Goal: Check status: Check status

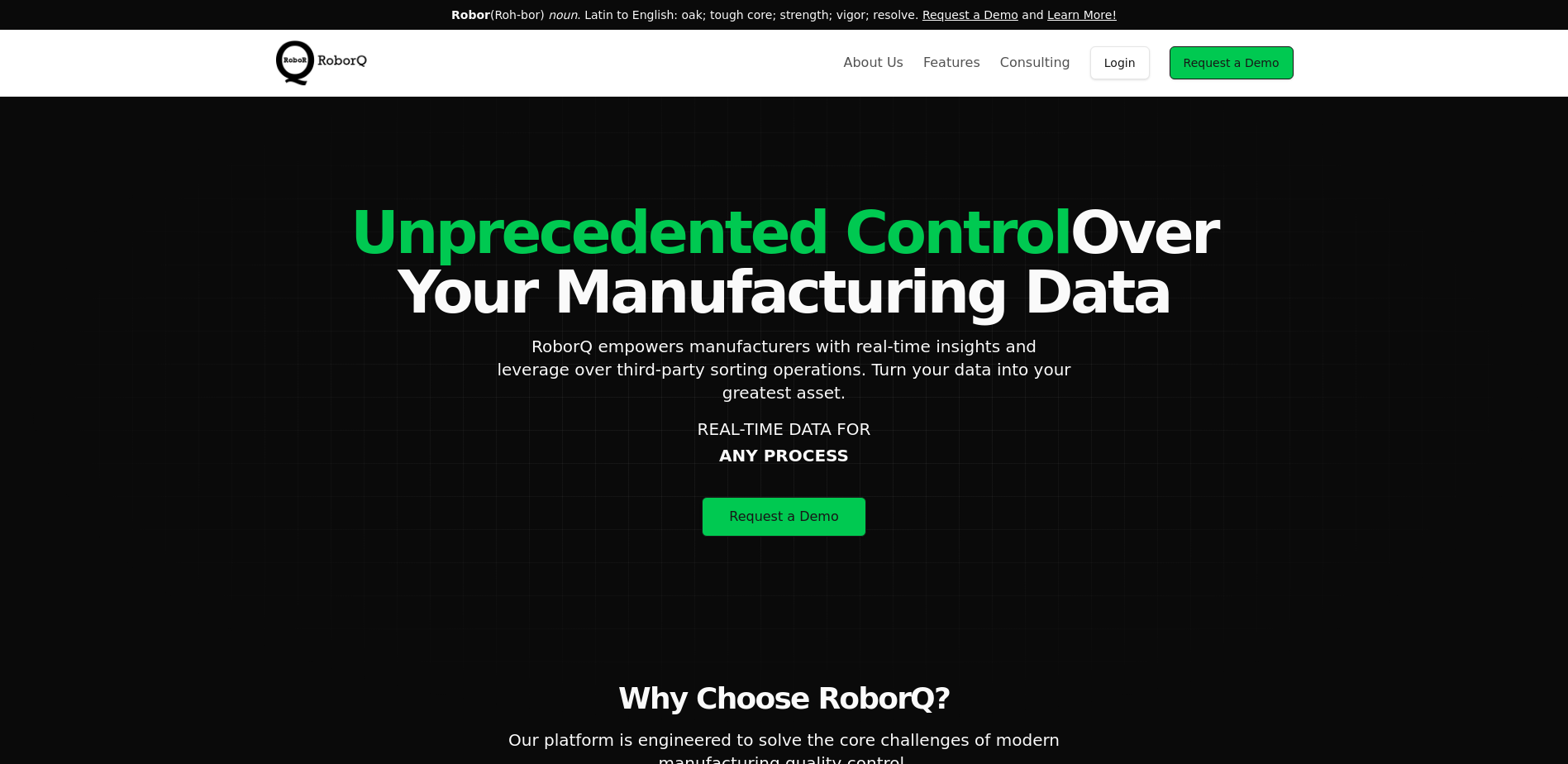
click at [1125, 69] on link "Login" at bounding box center [1120, 63] width 59 height 33
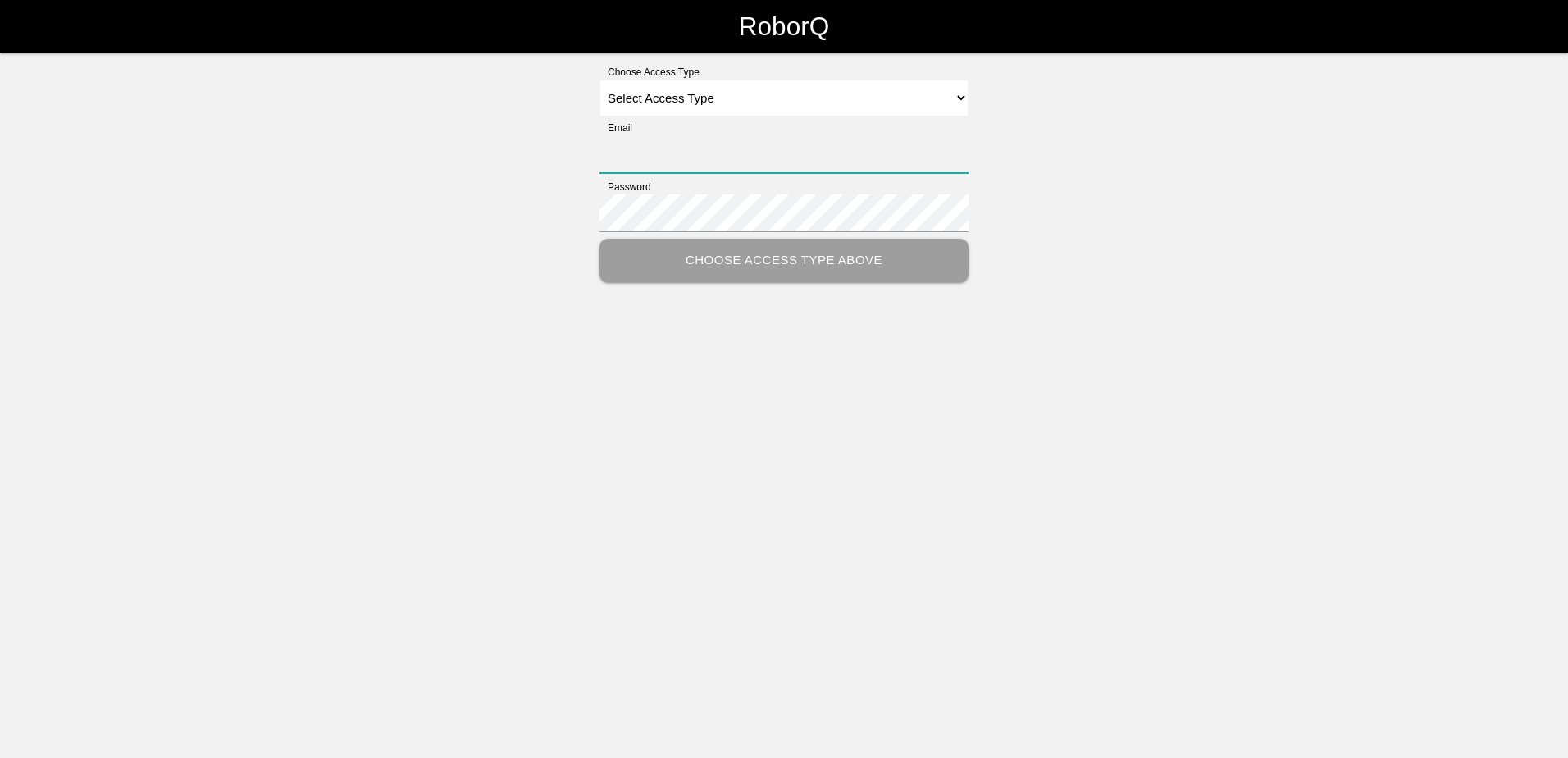
type input "eric.schneider@tmdinc.com"
click at [660, 106] on select "Select Access Type Admin Customer Supervisor Worker" at bounding box center [784, 98] width 369 height 37
select select "Customer"
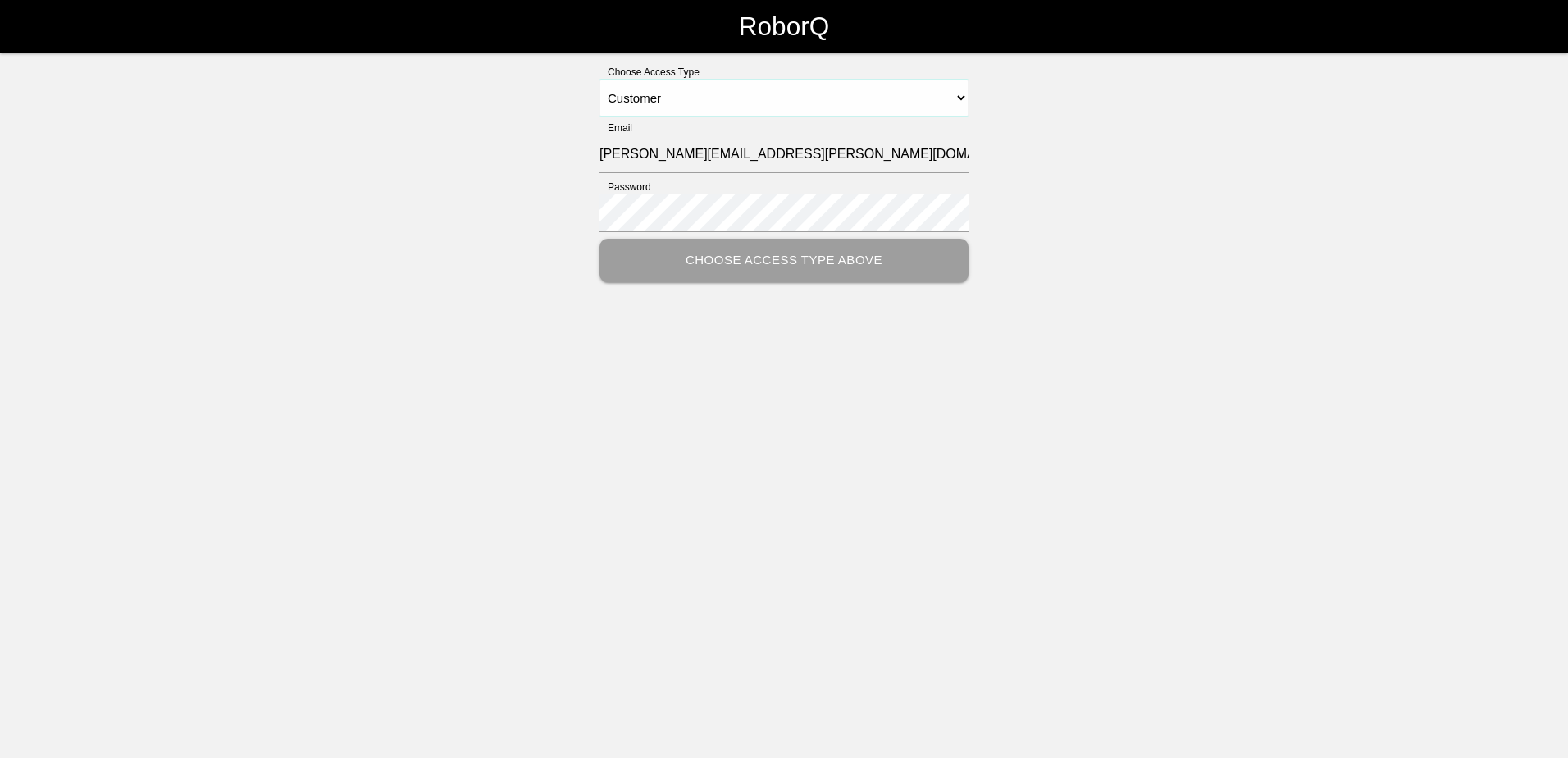
click at [600, 80] on select "Select Access Type Admin Customer Supervisor Worker" at bounding box center [784, 98] width 369 height 37
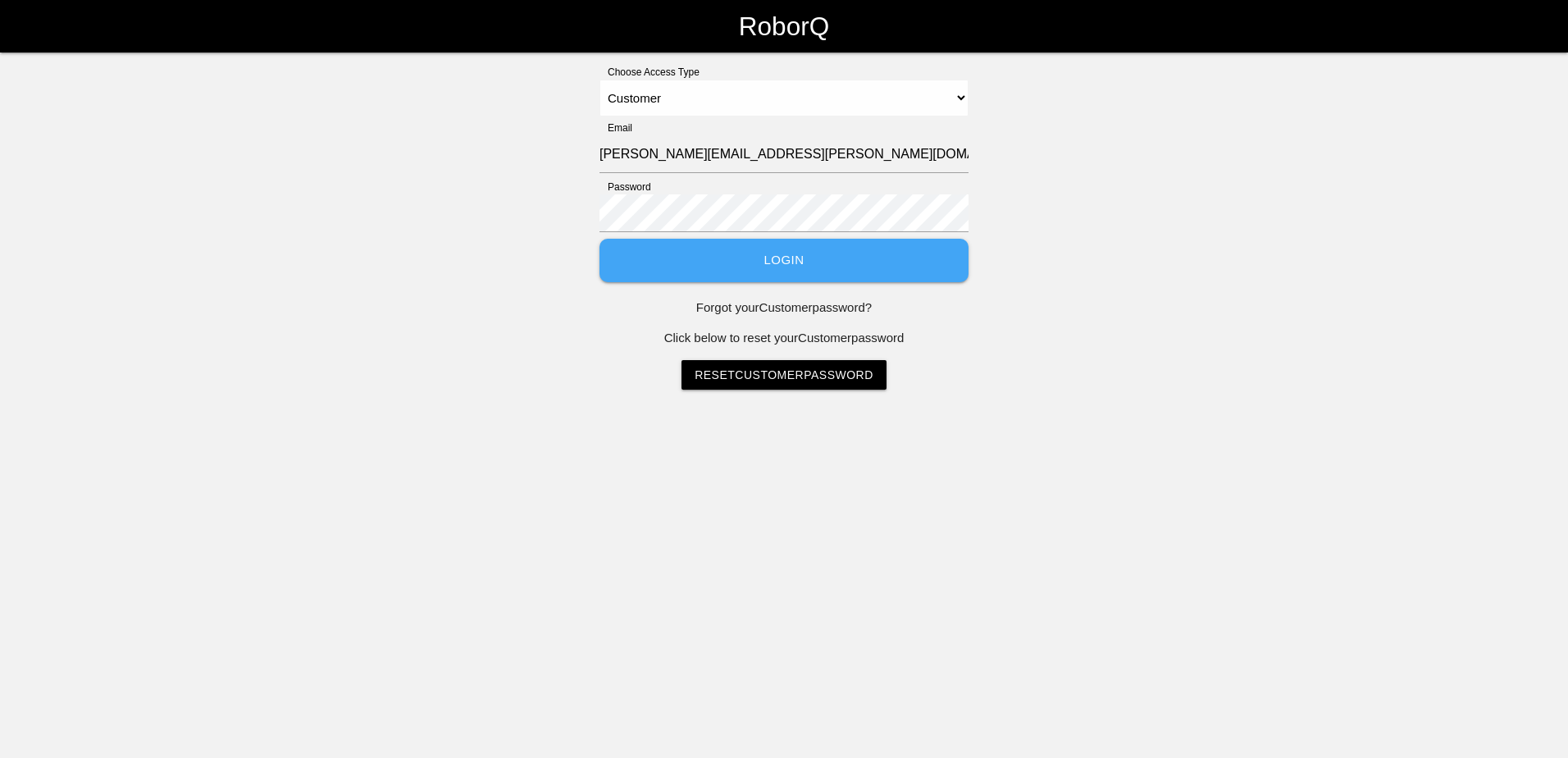
click at [499, 192] on div "Choose Access Type Select Access Type Admin Customer Supervisor Worker Email er…" at bounding box center [784, 227] width 1568 height 325
click at [661, 245] on button "Login" at bounding box center [784, 260] width 369 height 43
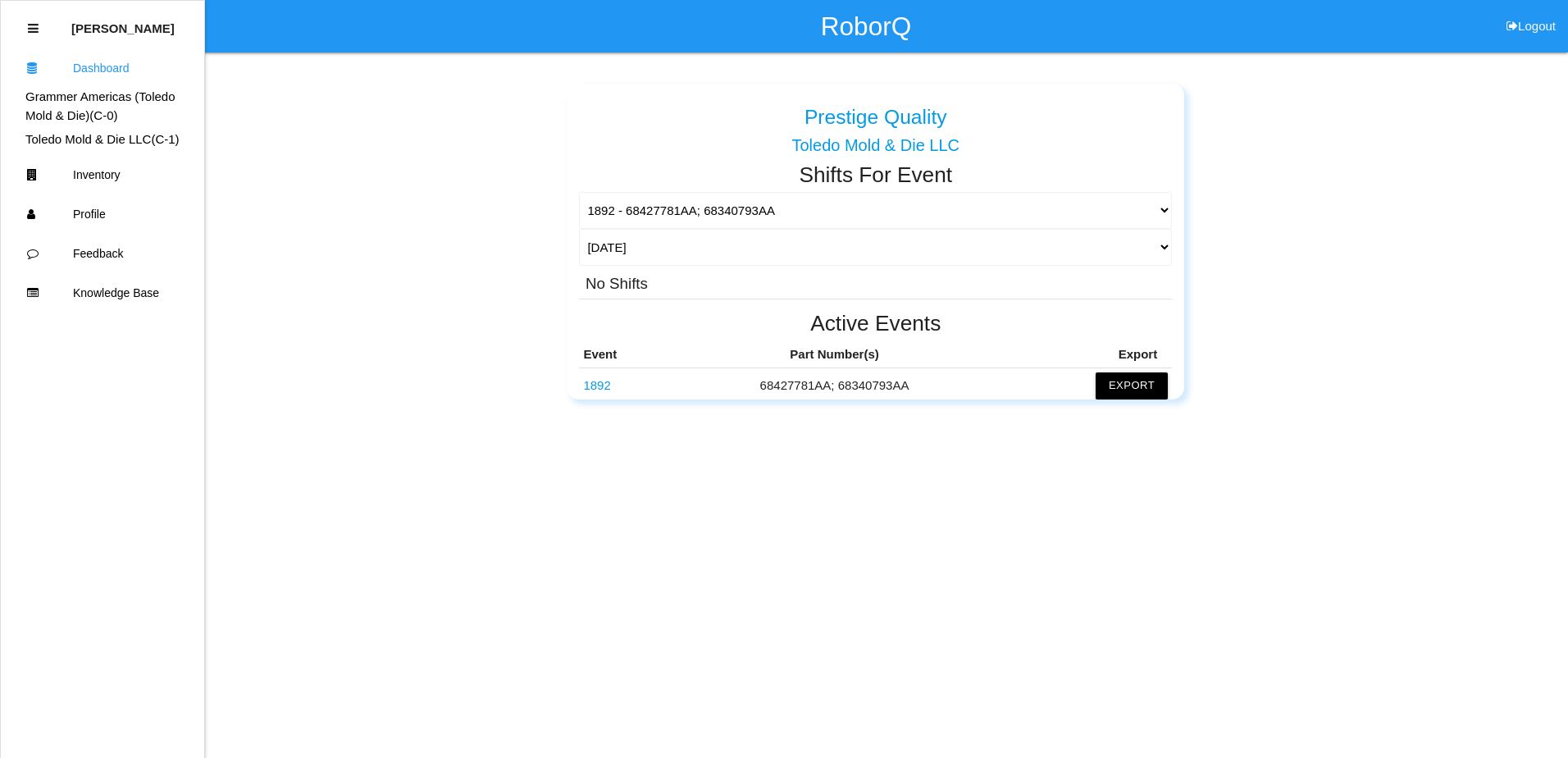
drag, startPoint x: 448, startPoint y: 215, endPoint x: 393, endPoint y: 214, distance: 55.0
click at [393, 214] on div "Prestige Quality Grammer Americas (Toledo Mold & Die) Prestige Quality Toledo M…" at bounding box center [875, 235] width 1260 height 328
drag, startPoint x: 478, startPoint y: 216, endPoint x: 415, endPoint y: 232, distance: 65.0
click at [415, 232] on div "Prestige Quality Grammer Americas (Toledo Mold & Die) Prestige Quality Toledo M…" at bounding box center [875, 235] width 1260 height 328
drag, startPoint x: 476, startPoint y: 229, endPoint x: 412, endPoint y: 240, distance: 64.9
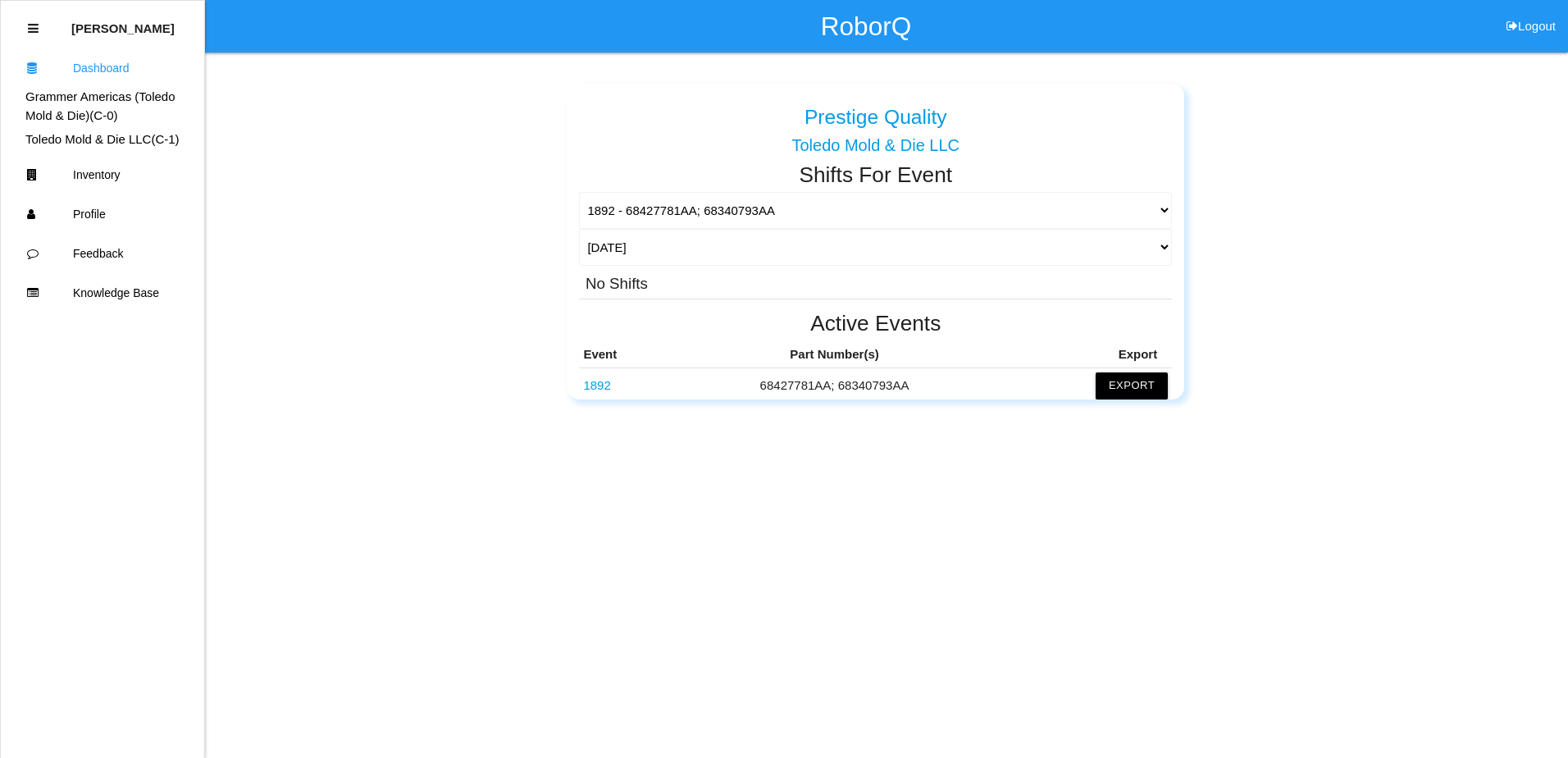
click at [412, 240] on div "Prestige Quality Grammer Americas (Toledo Mold & Die) Prestige Quality Toledo M…" at bounding box center [875, 235] width 1260 height 328
drag, startPoint x: 478, startPoint y: 236, endPoint x: 402, endPoint y: 242, distance: 76.2
click at [402, 242] on div "Prestige Quality Grammer Americas (Toledo Mold & Die) Prestige Quality Toledo M…" at bounding box center [875, 235] width 1260 height 328
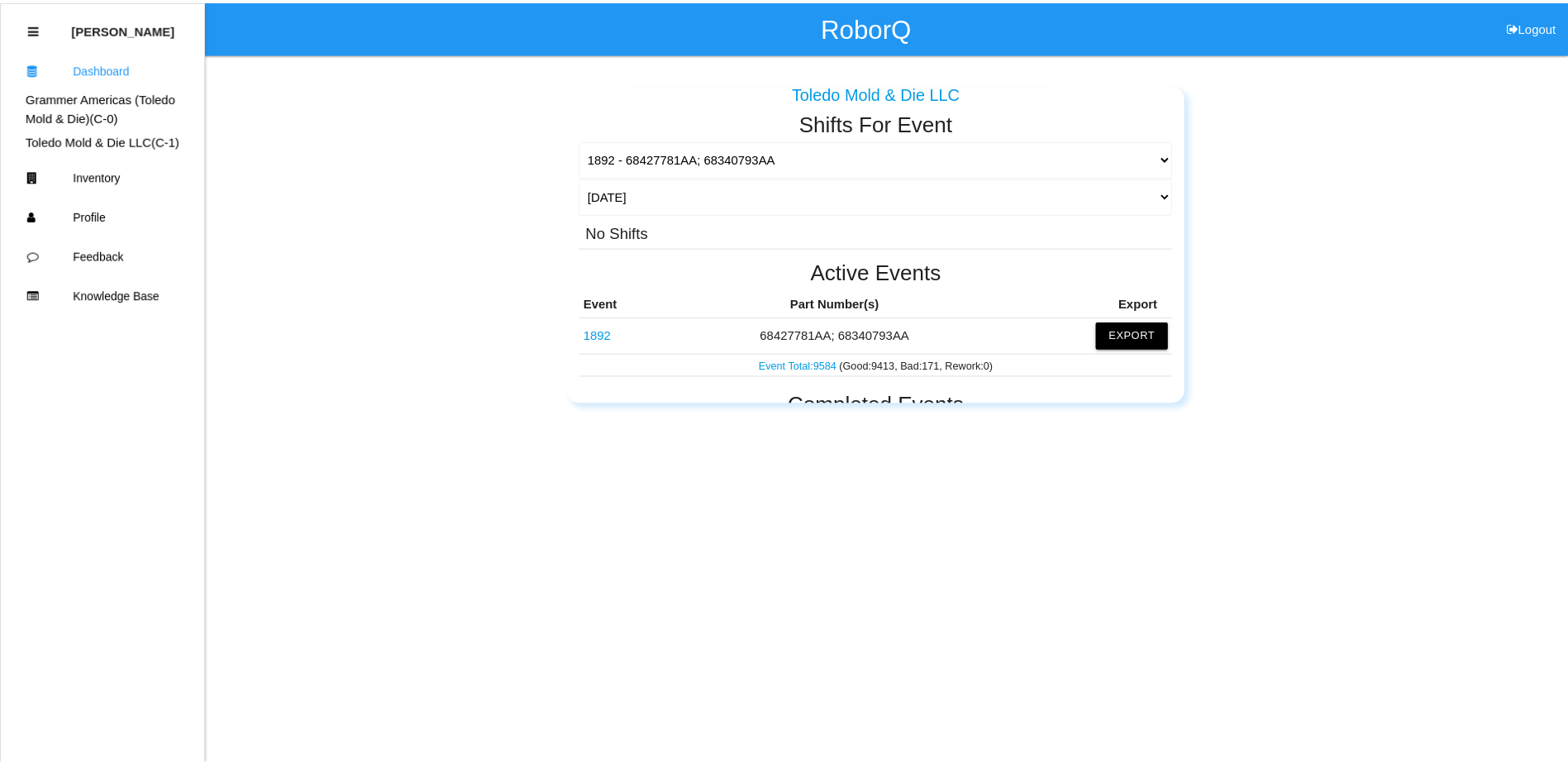
scroll to position [83, 0]
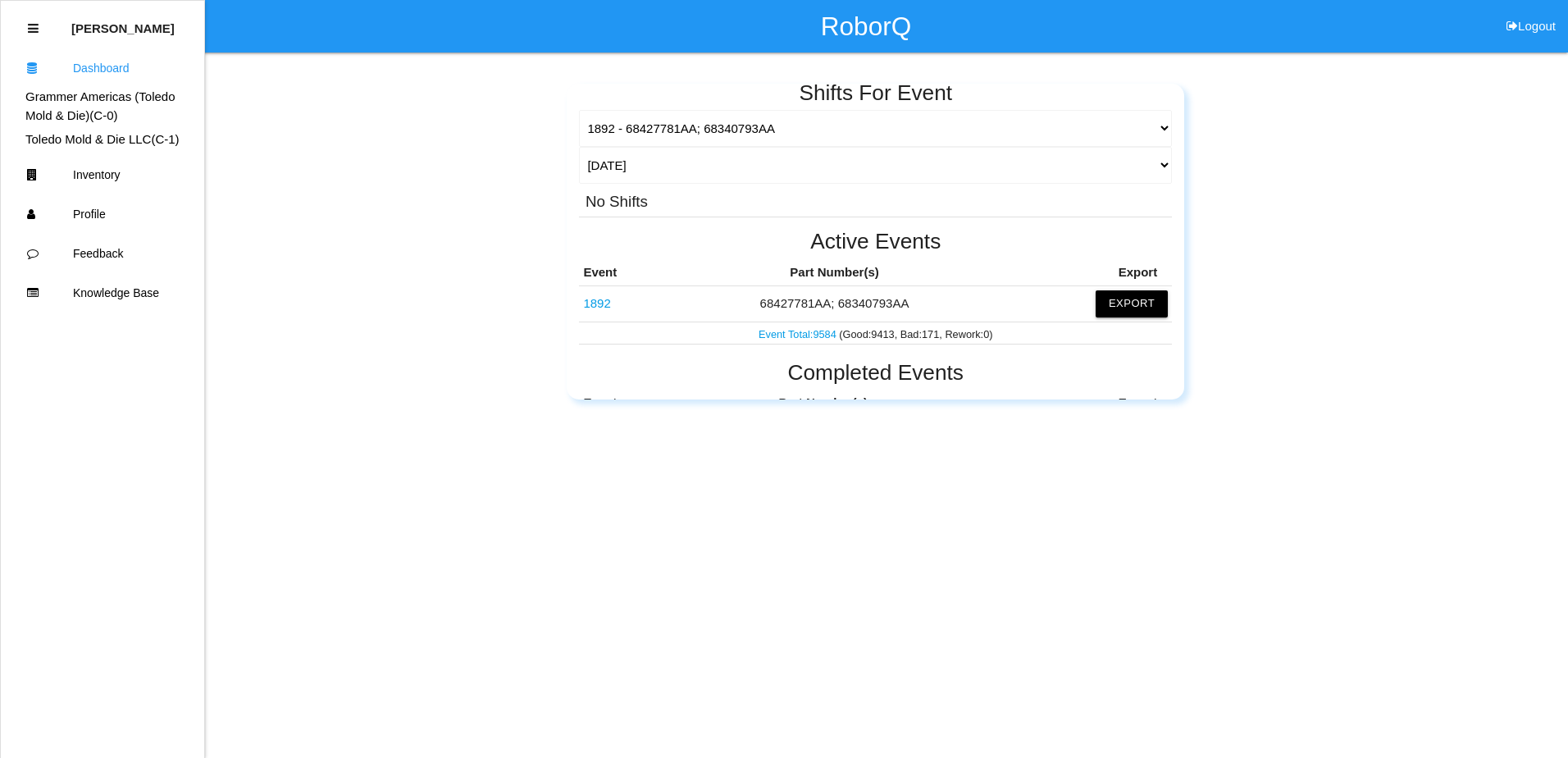
click at [602, 303] on link "1892" at bounding box center [596, 303] width 27 height 14
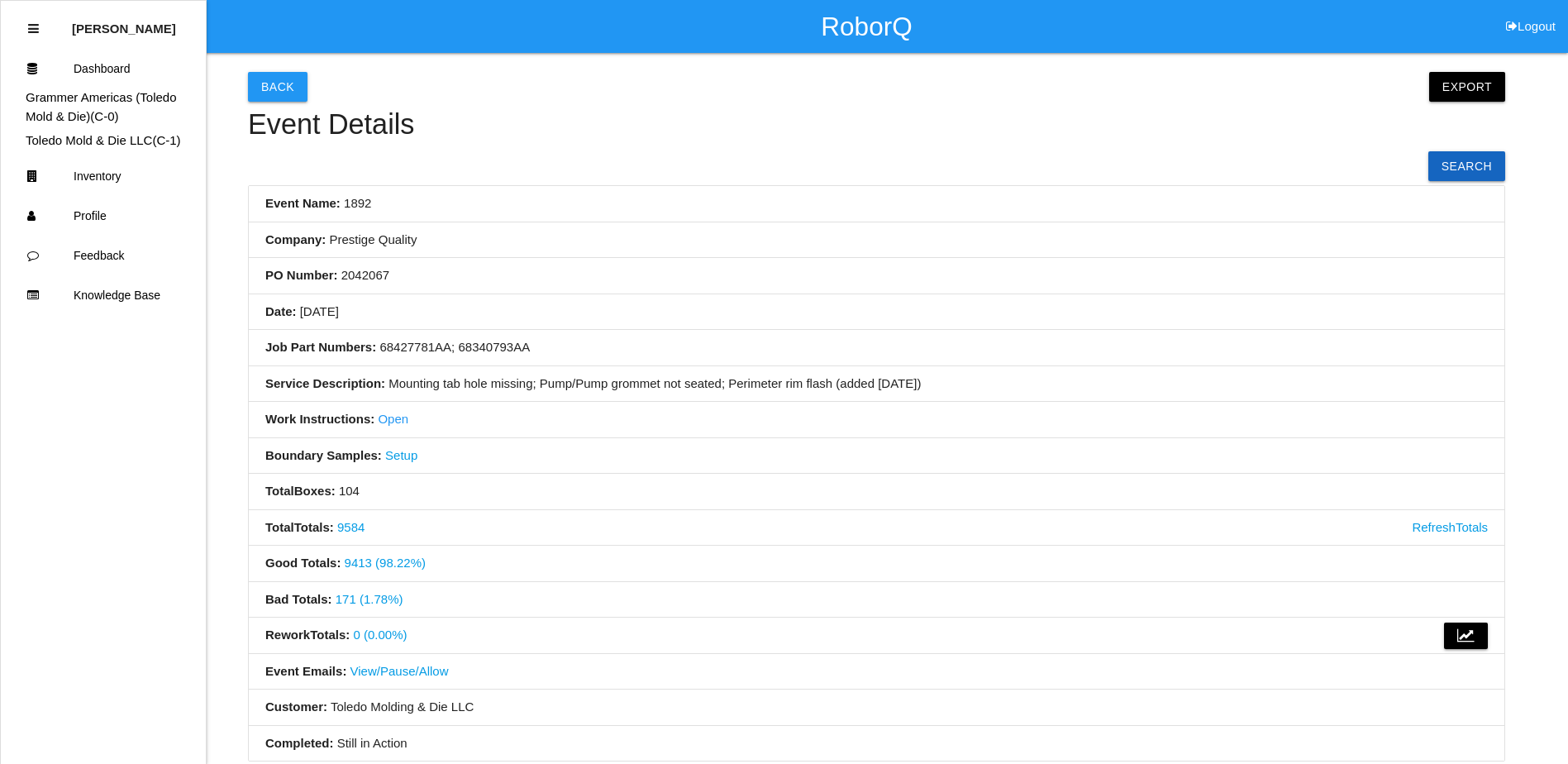
click at [612, 288] on li "PO Number: 2042067" at bounding box center [876, 275] width 1255 height 36
drag, startPoint x: 763, startPoint y: 289, endPoint x: 656, endPoint y: 290, distance: 107.0
click at [634, 290] on li "PO Number: 2042067" at bounding box center [876, 275] width 1255 height 36
drag, startPoint x: 792, startPoint y: 285, endPoint x: 678, endPoint y: 299, distance: 114.9
click at [678, 299] on li "Date: 06/10/2025" at bounding box center [876, 312] width 1255 height 36
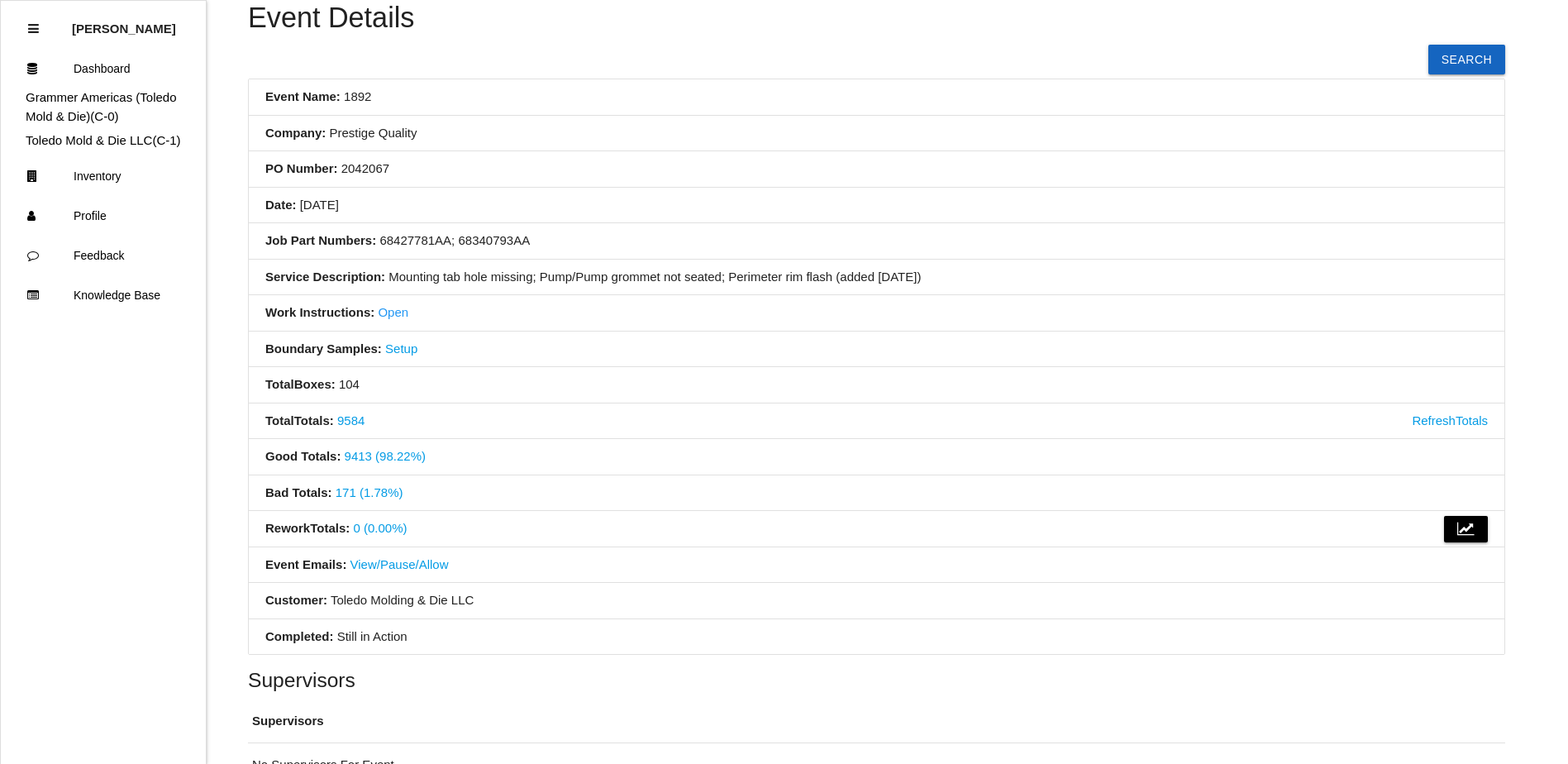
scroll to position [83, 0]
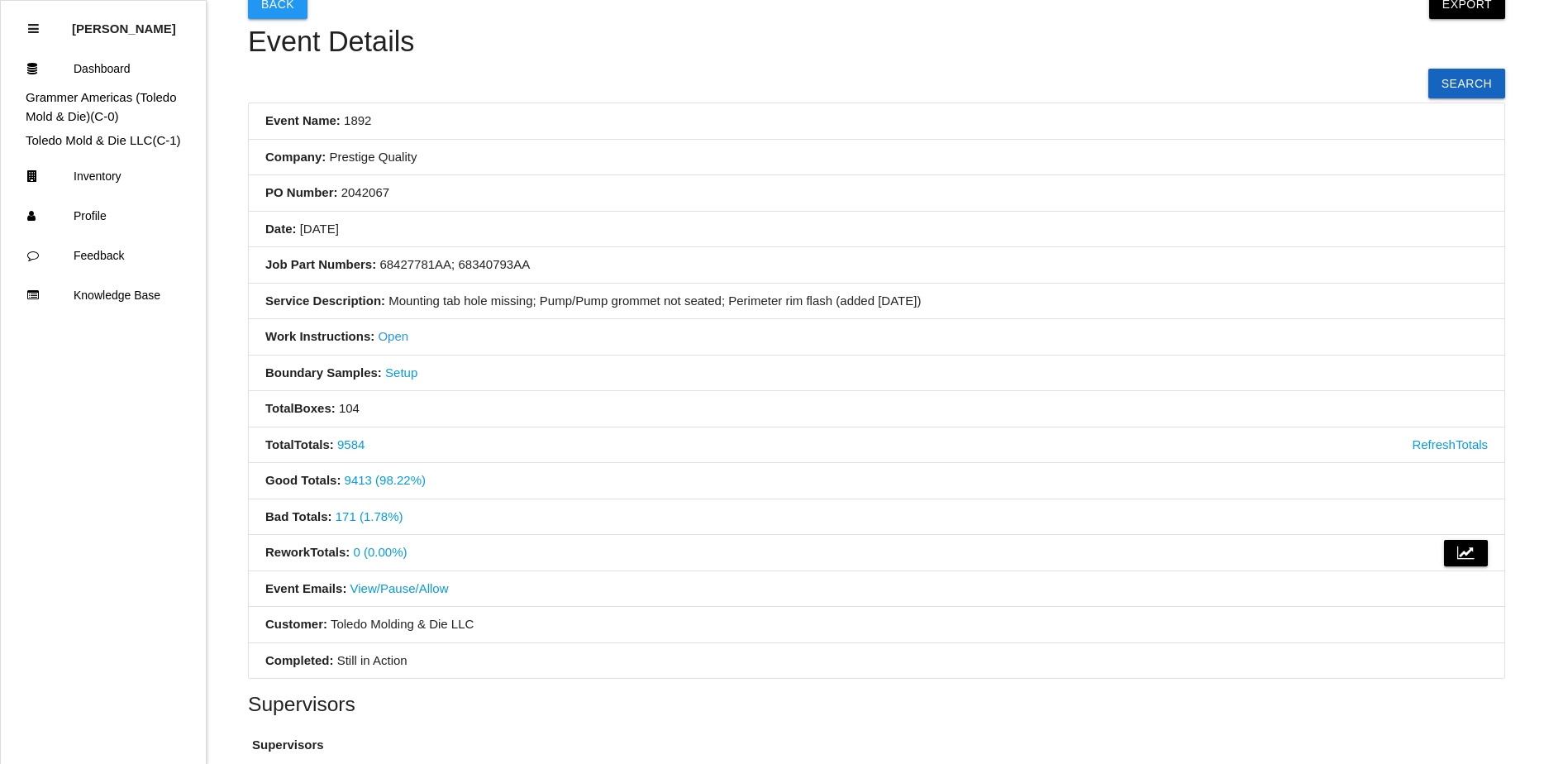
click at [387, 338] on link "Open" at bounding box center [392, 336] width 31 height 14
click at [730, 140] on li "Company: Prestige Quality" at bounding box center [876, 157] width 1255 height 36
drag, startPoint x: 817, startPoint y: 186, endPoint x: 759, endPoint y: 213, distance: 64.0
click at [662, 220] on li "Date: 06/10/2025" at bounding box center [876, 229] width 1255 height 36
drag, startPoint x: 779, startPoint y: 209, endPoint x: 694, endPoint y: 218, distance: 85.5
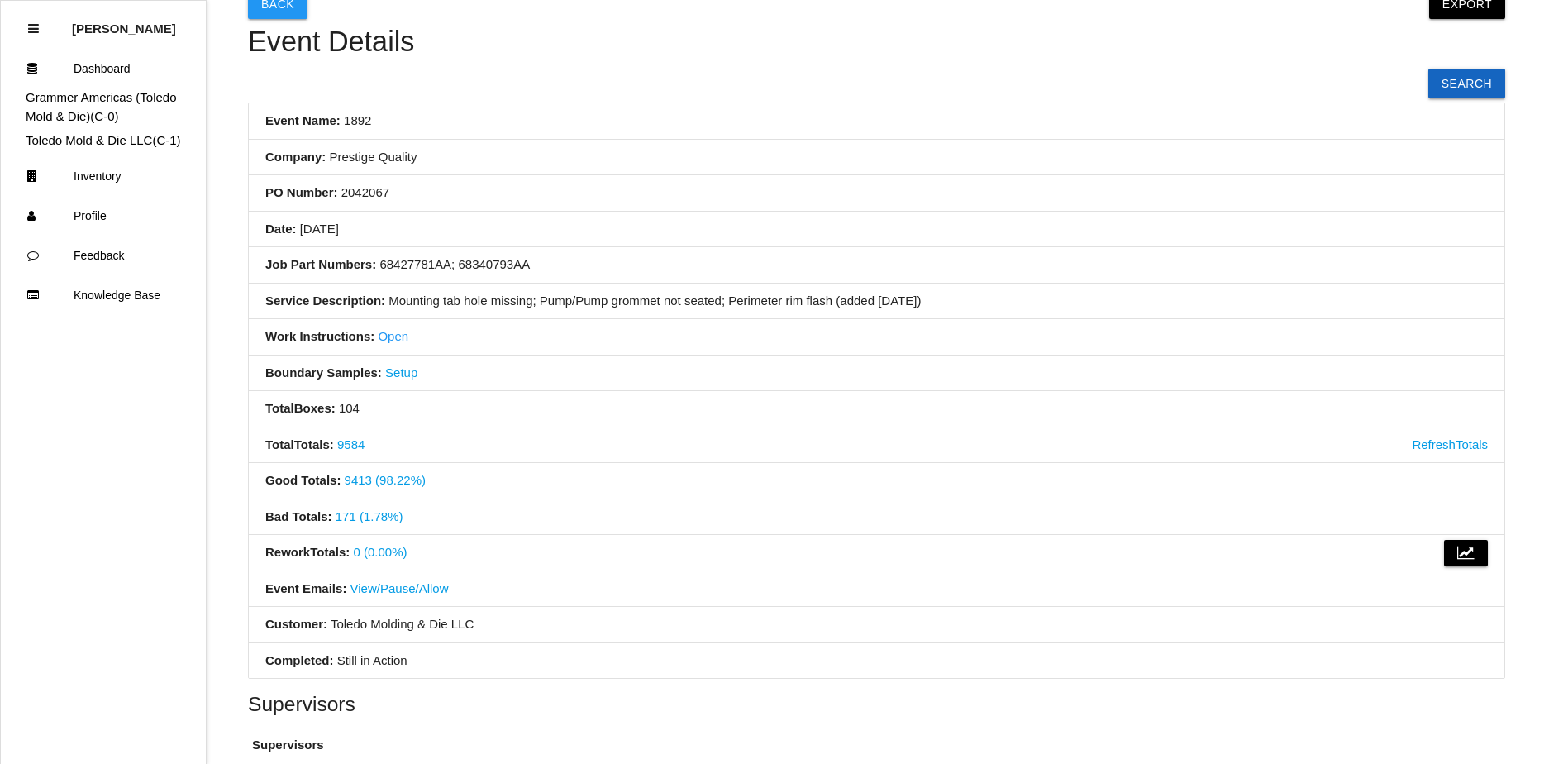
click at [694, 218] on li "Date: 06/10/2025" at bounding box center [876, 229] width 1255 height 36
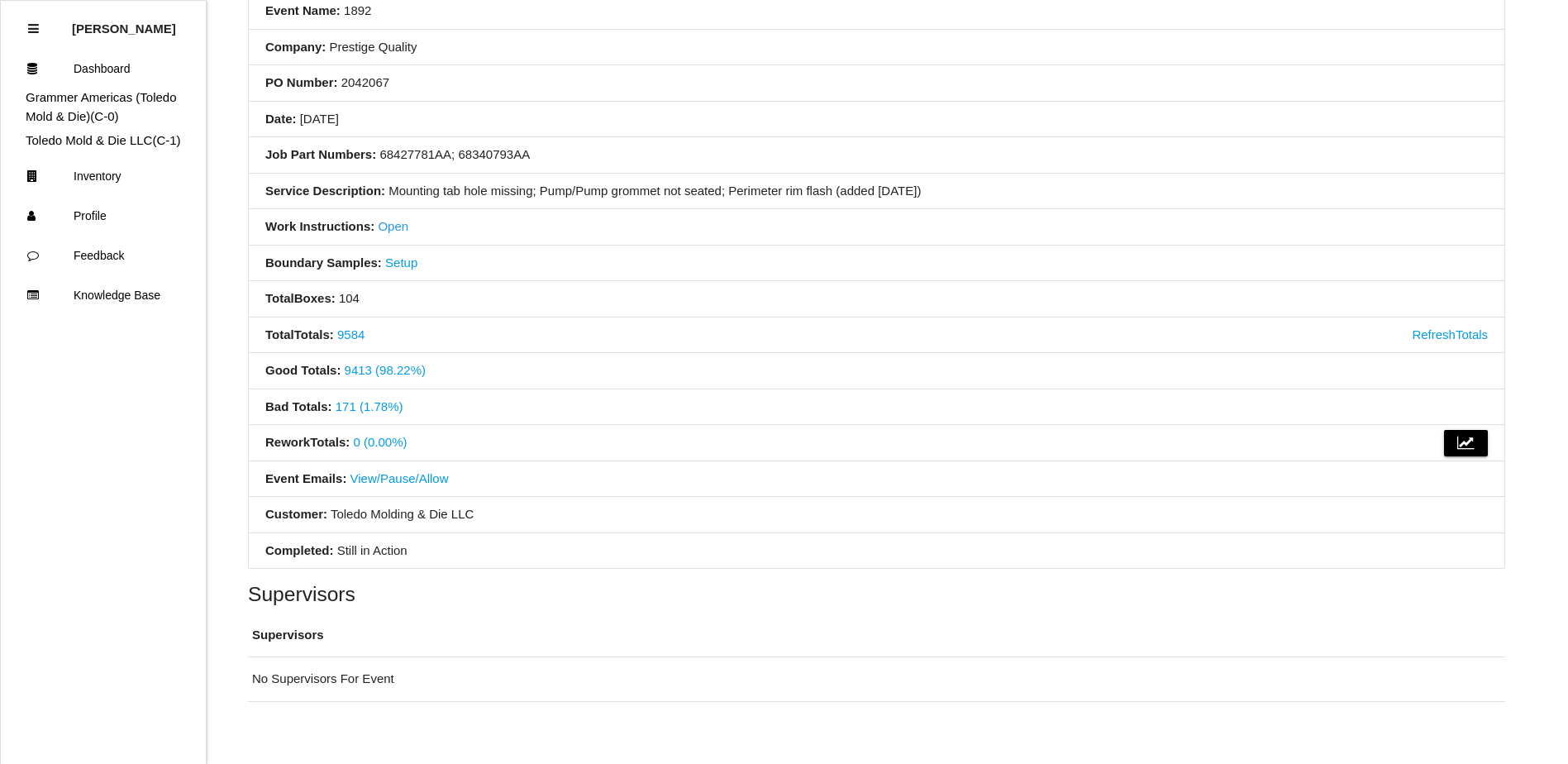
scroll to position [0, 0]
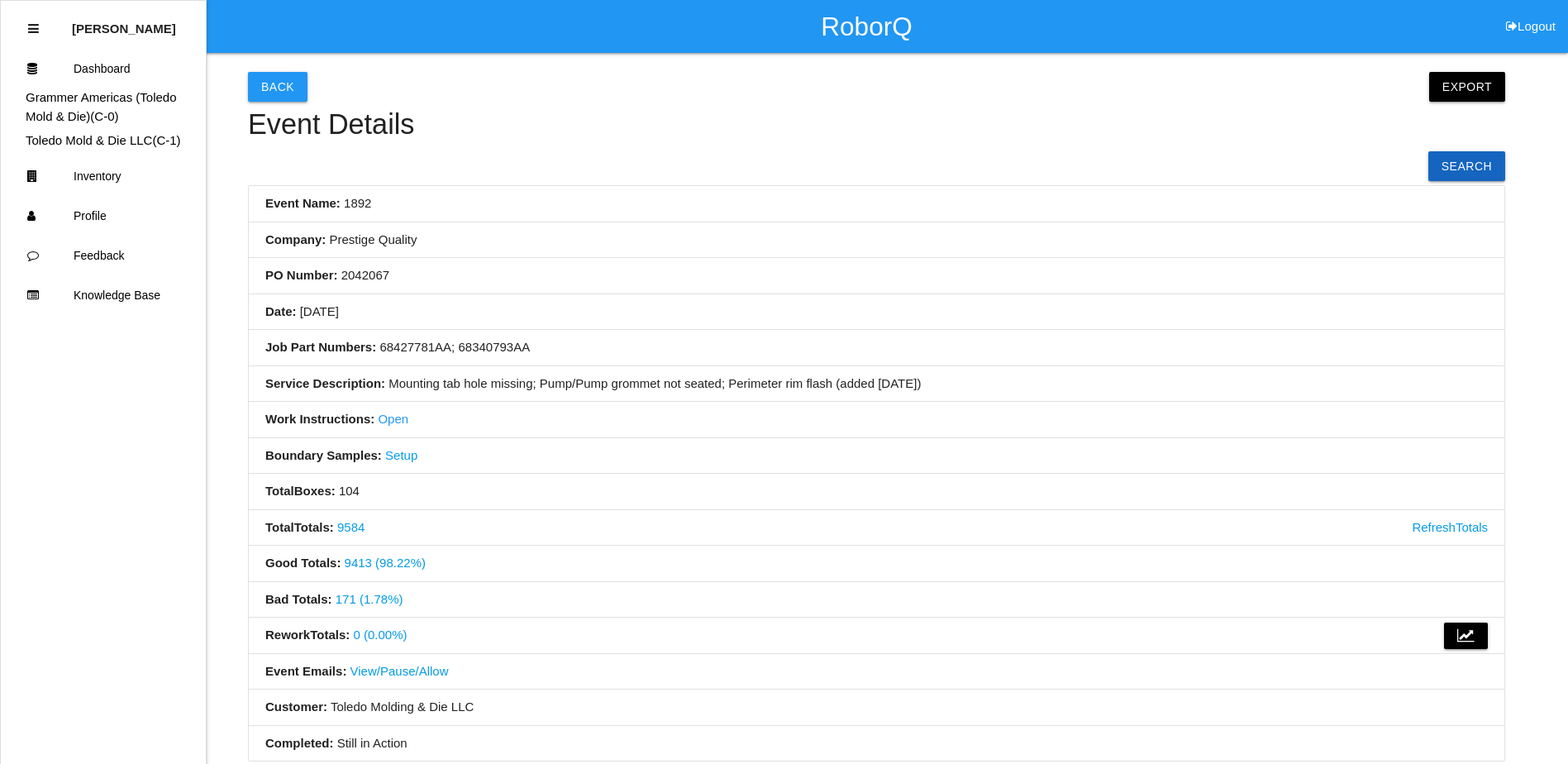
click at [639, 300] on li "Date: 06/10/2025" at bounding box center [876, 312] width 1255 height 36
drag, startPoint x: 768, startPoint y: 295, endPoint x: 639, endPoint y: 297, distance: 129.0
click at [639, 297] on li "Date: 06/10/2025" at bounding box center [876, 312] width 1255 height 36
drag, startPoint x: 710, startPoint y: 287, endPoint x: 590, endPoint y: 280, distance: 120.2
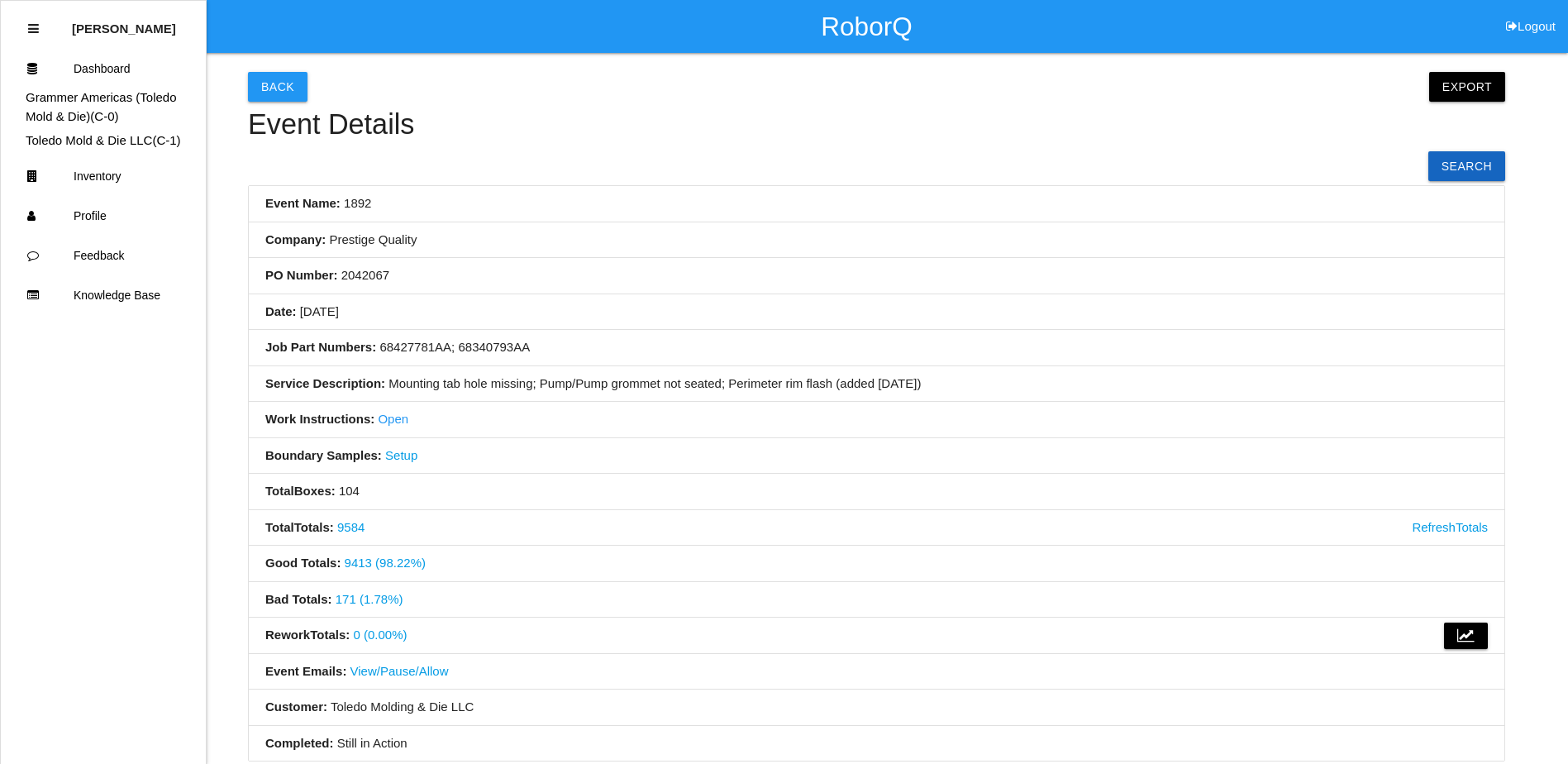
click at [590, 280] on li "PO Number: 2042067" at bounding box center [876, 275] width 1255 height 36
drag, startPoint x: 739, startPoint y: 280, endPoint x: 612, endPoint y: 270, distance: 127.4
click at [608, 272] on li "PO Number: 2042067" at bounding box center [876, 275] width 1255 height 36
drag, startPoint x: 758, startPoint y: 262, endPoint x: 652, endPoint y: 265, distance: 106.0
click at [635, 266] on li "PO Number: 2042067" at bounding box center [876, 275] width 1255 height 36
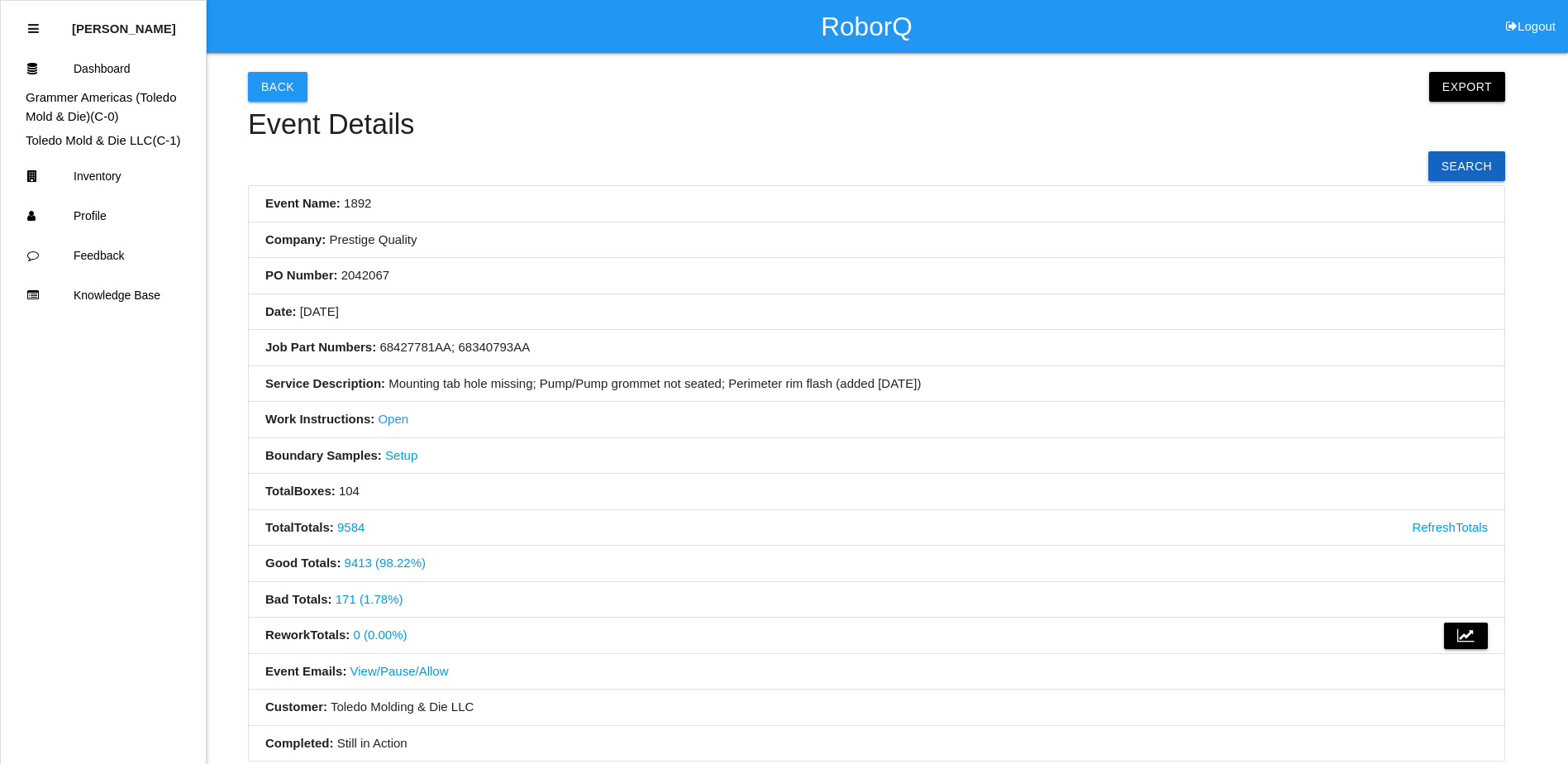
drag, startPoint x: 774, startPoint y: 262, endPoint x: 669, endPoint y: 274, distance: 105.7
click at [669, 274] on li "PO Number: 2042067" at bounding box center [876, 275] width 1255 height 36
drag, startPoint x: 795, startPoint y: 279, endPoint x: 671, endPoint y: 275, distance: 124.1
click at [631, 276] on li "PO Number: 2042067" at bounding box center [876, 275] width 1255 height 36
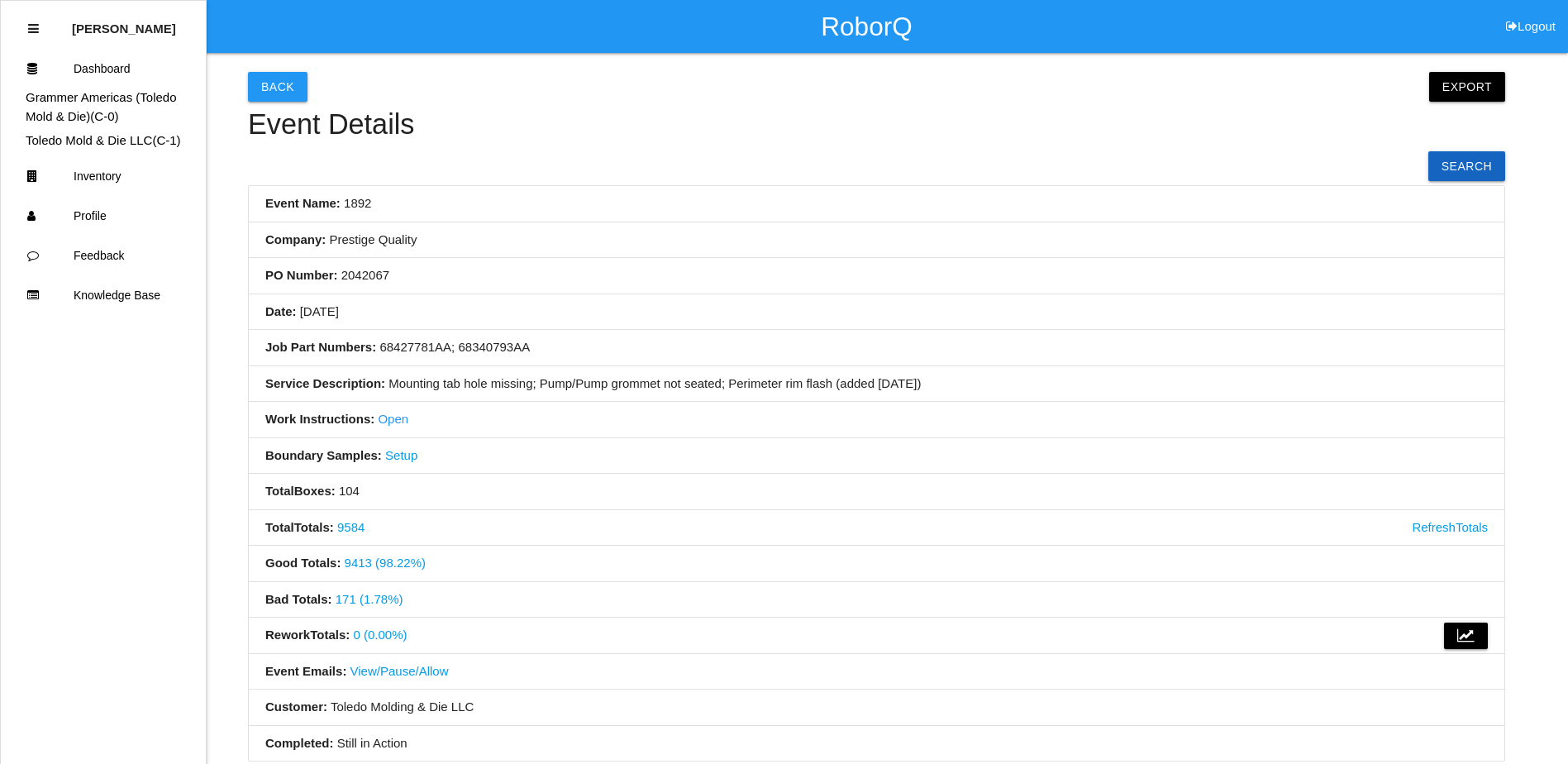
drag, startPoint x: 820, startPoint y: 276, endPoint x: 804, endPoint y: 276, distance: 16.0
drag, startPoint x: 804, startPoint y: 276, endPoint x: 634, endPoint y: 276, distance: 170.0
click at [633, 276] on li "PO Number: 2042067" at bounding box center [876, 275] width 1255 height 36
drag, startPoint x: 813, startPoint y: 275, endPoint x: 669, endPoint y: 279, distance: 144.1
click at [648, 279] on li "PO Number: 2042067" at bounding box center [876, 275] width 1255 height 36
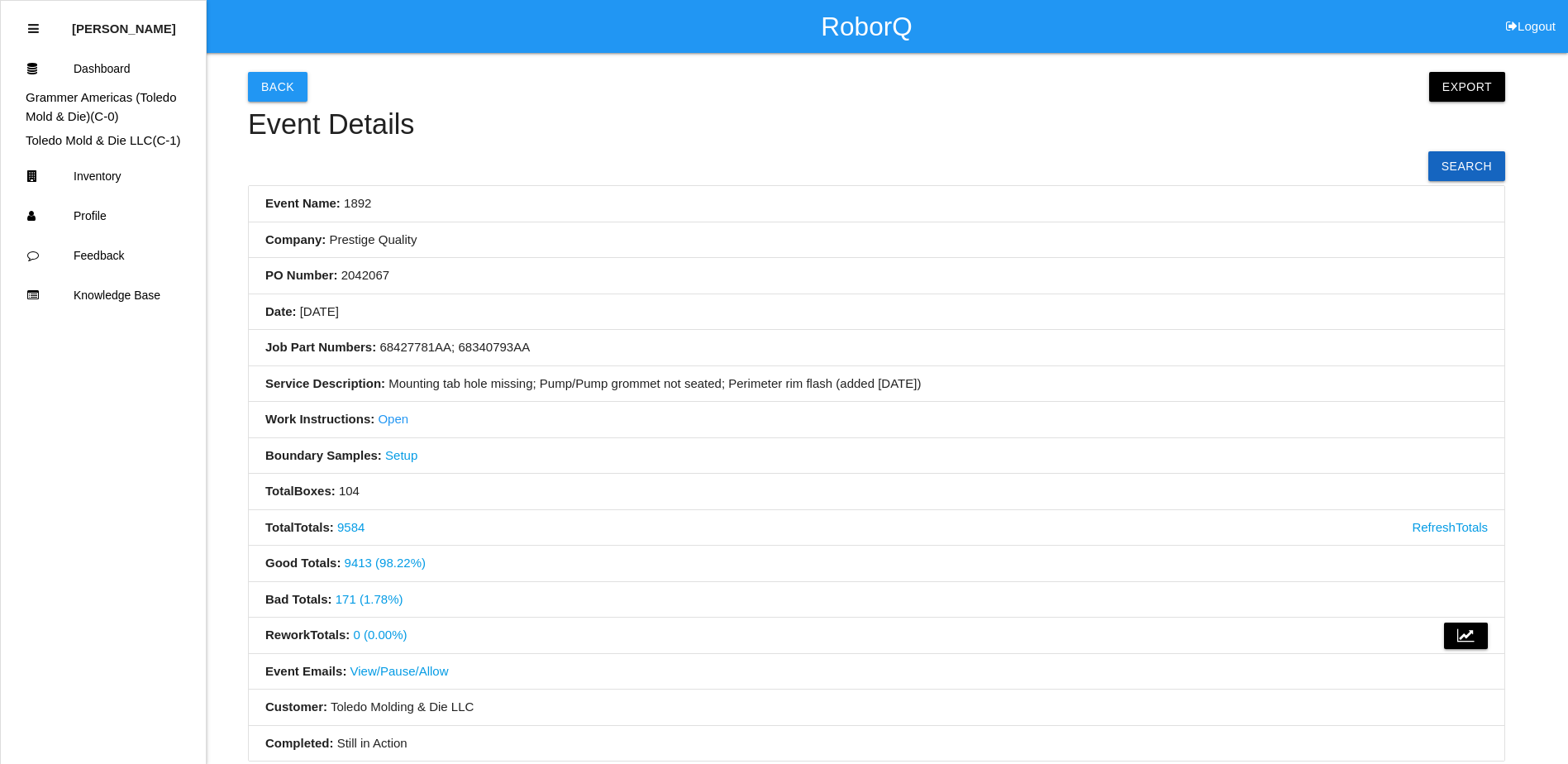
drag, startPoint x: 824, startPoint y: 280, endPoint x: 814, endPoint y: 279, distance: 10.0
drag, startPoint x: 814, startPoint y: 279, endPoint x: 676, endPoint y: 284, distance: 138.1
click at [674, 284] on li "PO Number: 2042067" at bounding box center [876, 275] width 1255 height 36
click at [680, 274] on li "PO Number: 2042067" at bounding box center [876, 275] width 1255 height 36
drag, startPoint x: 781, startPoint y: 260, endPoint x: 664, endPoint y: 281, distance: 118.9
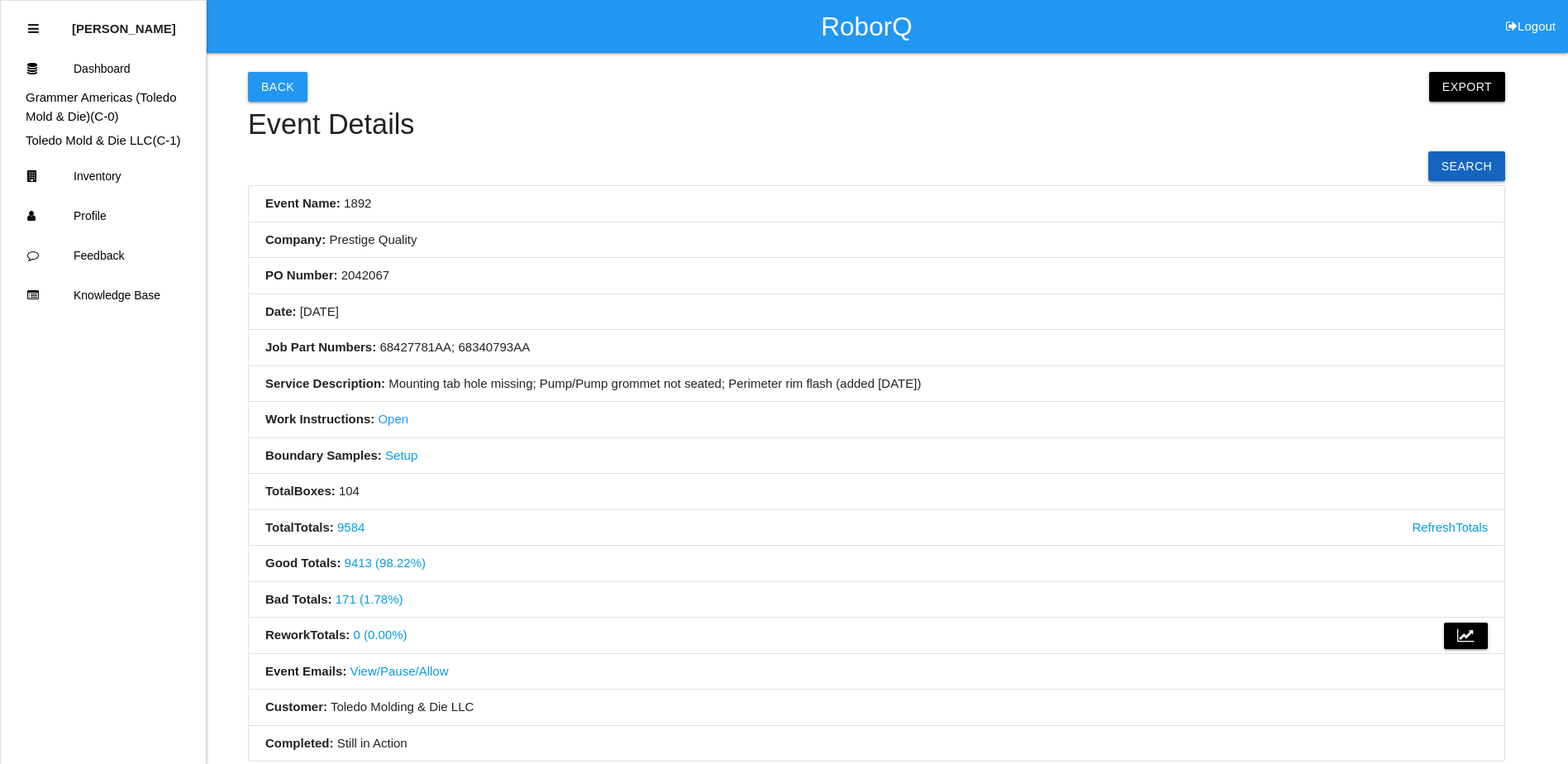
click at [658, 268] on li "PO Number: 2042067" at bounding box center [876, 275] width 1255 height 36
click at [761, 217] on li "Event Name: 1892" at bounding box center [876, 203] width 1255 height 36
drag, startPoint x: 861, startPoint y: 241, endPoint x: 670, endPoint y: 287, distance: 196.5
click at [670, 287] on li "PO Number: 2042067" at bounding box center [876, 275] width 1255 height 36
drag, startPoint x: 884, startPoint y: 281, endPoint x: 749, endPoint y: 293, distance: 135.5
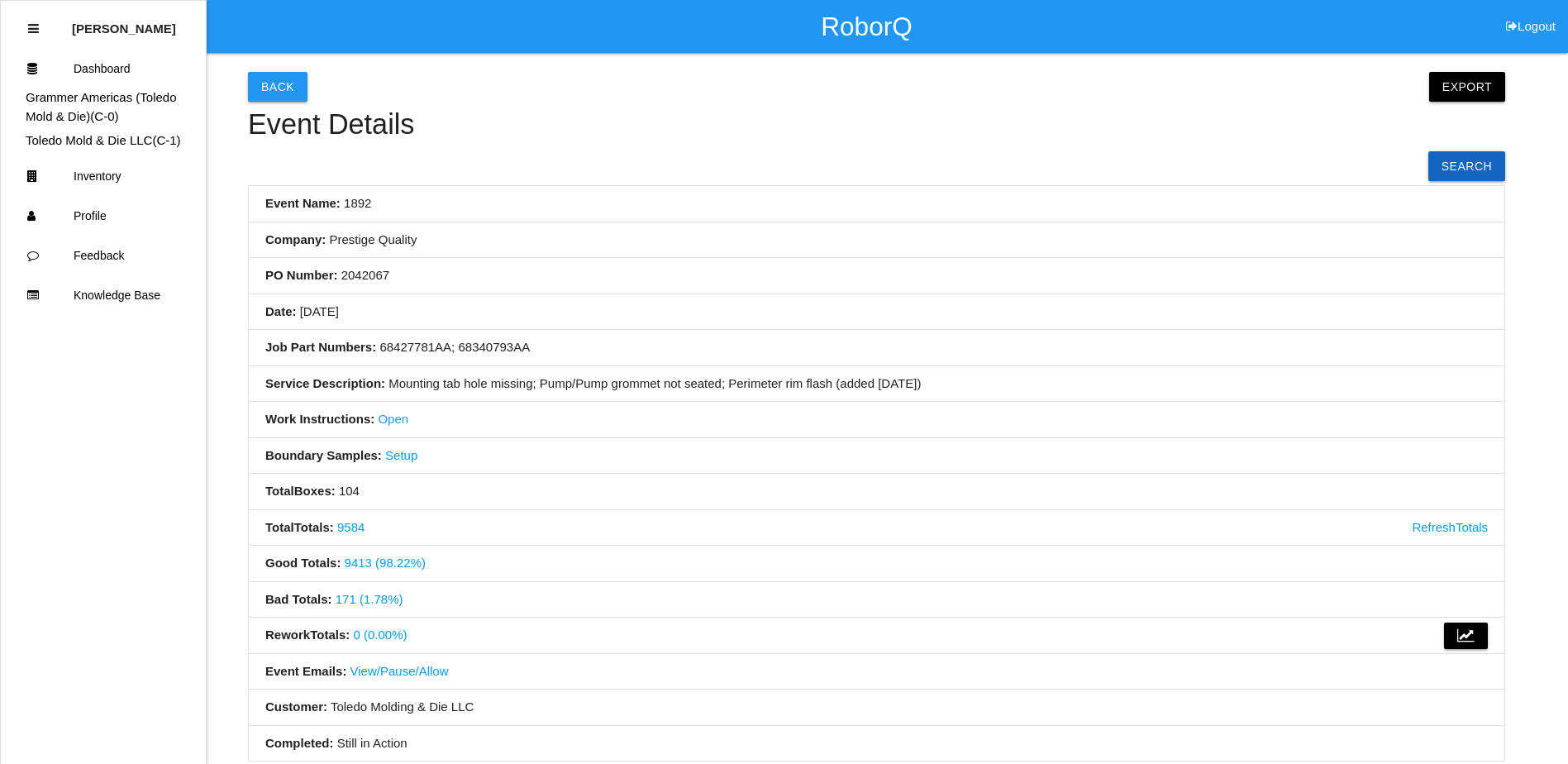
click at [728, 295] on li "Date: 06/10/2025" at bounding box center [876, 312] width 1255 height 36
drag, startPoint x: 829, startPoint y: 296, endPoint x: 807, endPoint y: 285, distance: 24.6
click at [748, 293] on li "PO Number: 2042067" at bounding box center [876, 275] width 1255 height 36
drag, startPoint x: 838, startPoint y: 276, endPoint x: 728, endPoint y: 277, distance: 110.0
click at [728, 277] on li "PO Number: 2042067" at bounding box center [876, 275] width 1255 height 36
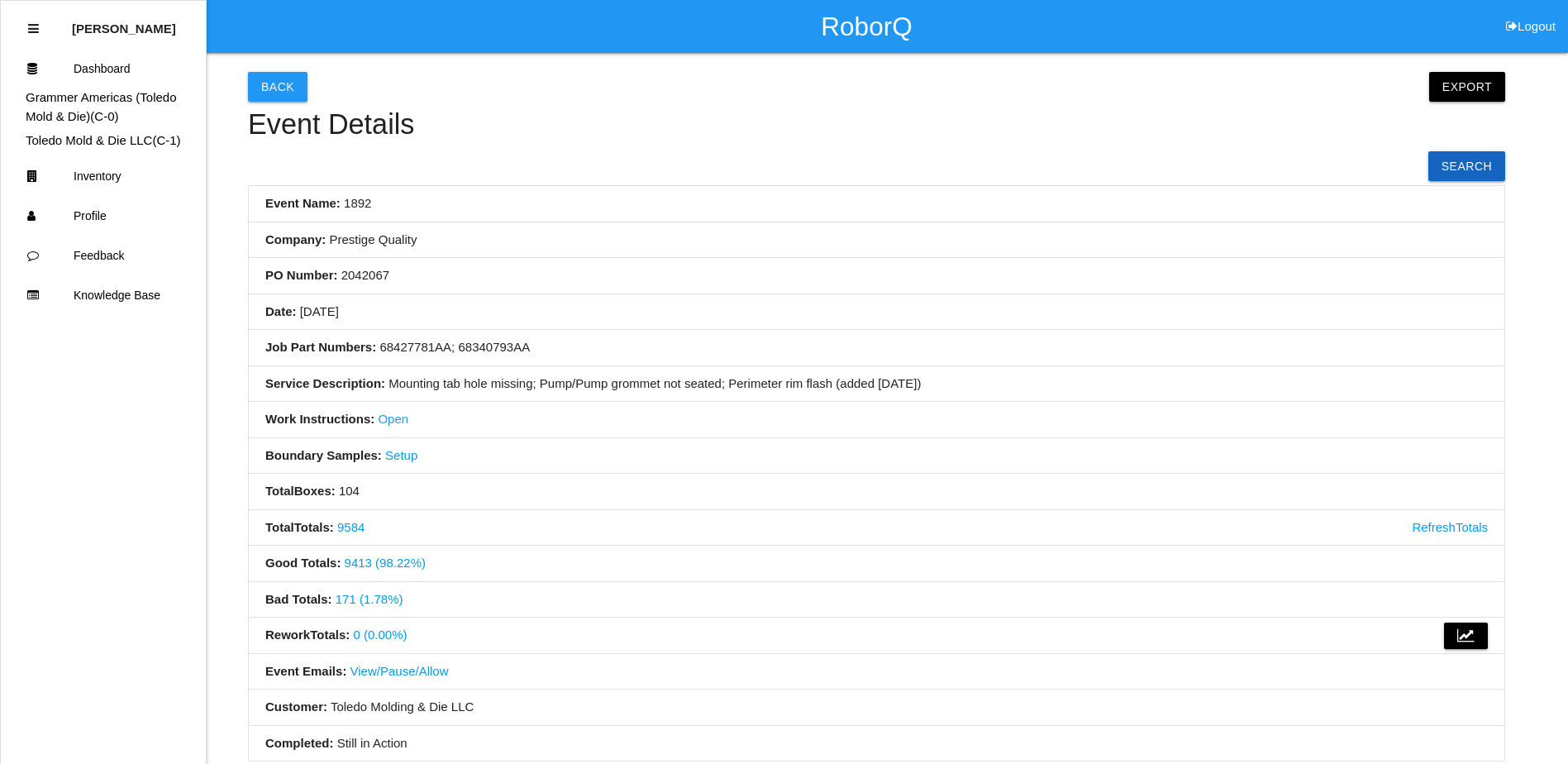
drag, startPoint x: 841, startPoint y: 275, endPoint x: 680, endPoint y: 240, distance: 164.8
click at [750, 273] on li "PO Number: 2042067" at bounding box center [876, 275] width 1255 height 36
click at [269, 80] on button "Back" at bounding box center [277, 87] width 59 height 30
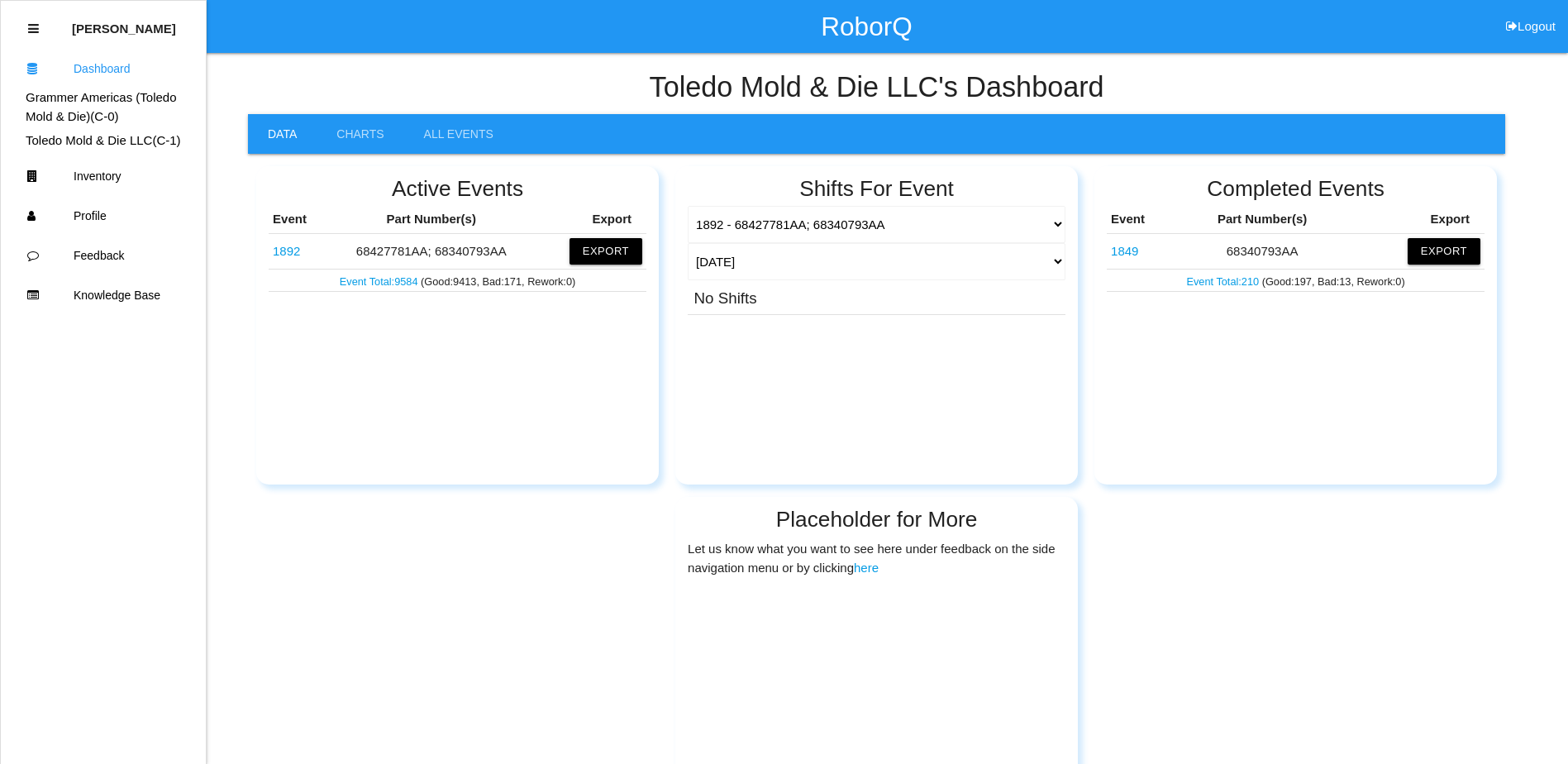
click at [280, 254] on link "1892" at bounding box center [286, 250] width 28 height 14
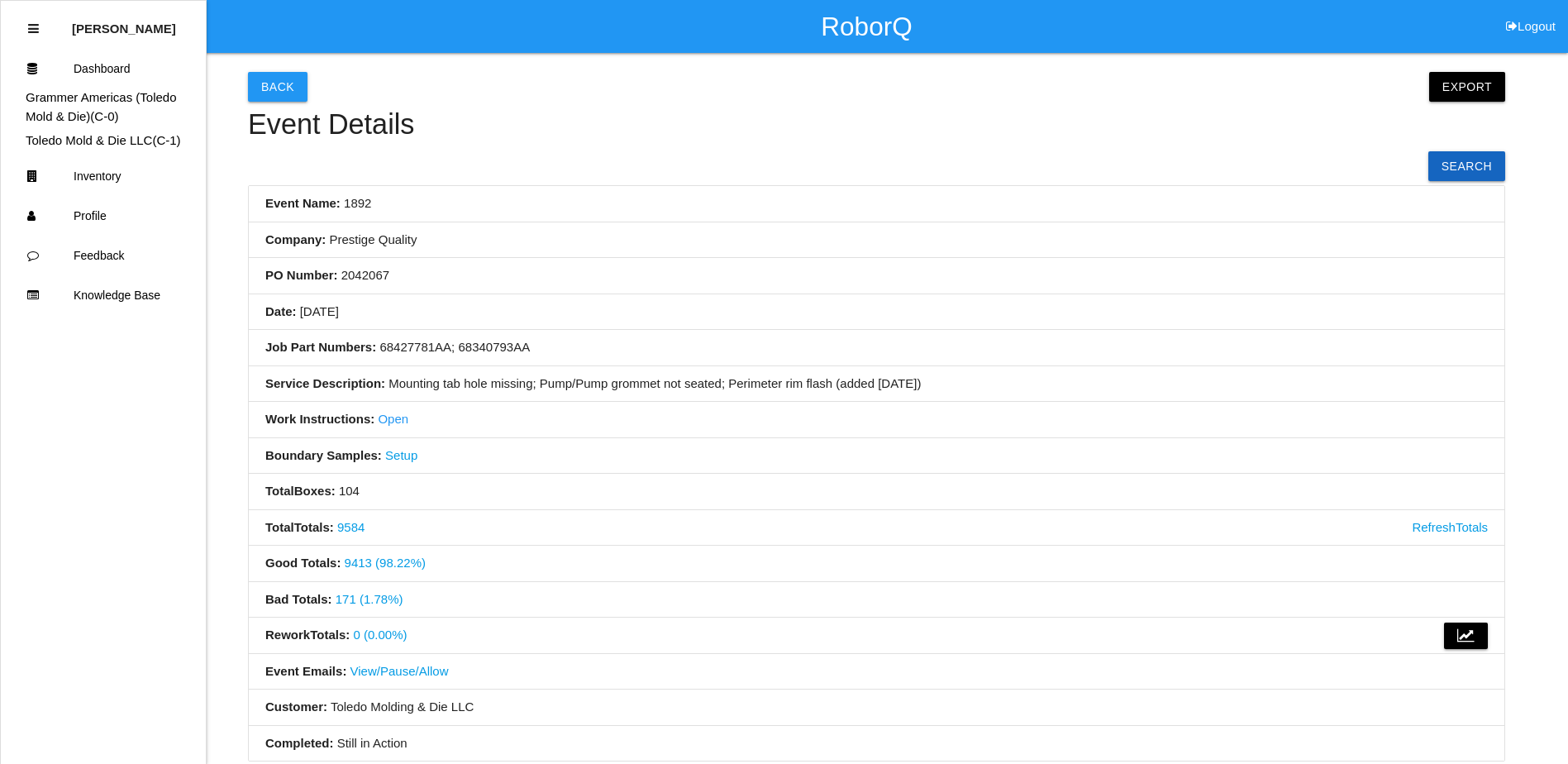
click at [350, 598] on link "171 (1.78%)" at bounding box center [369, 598] width 68 height 14
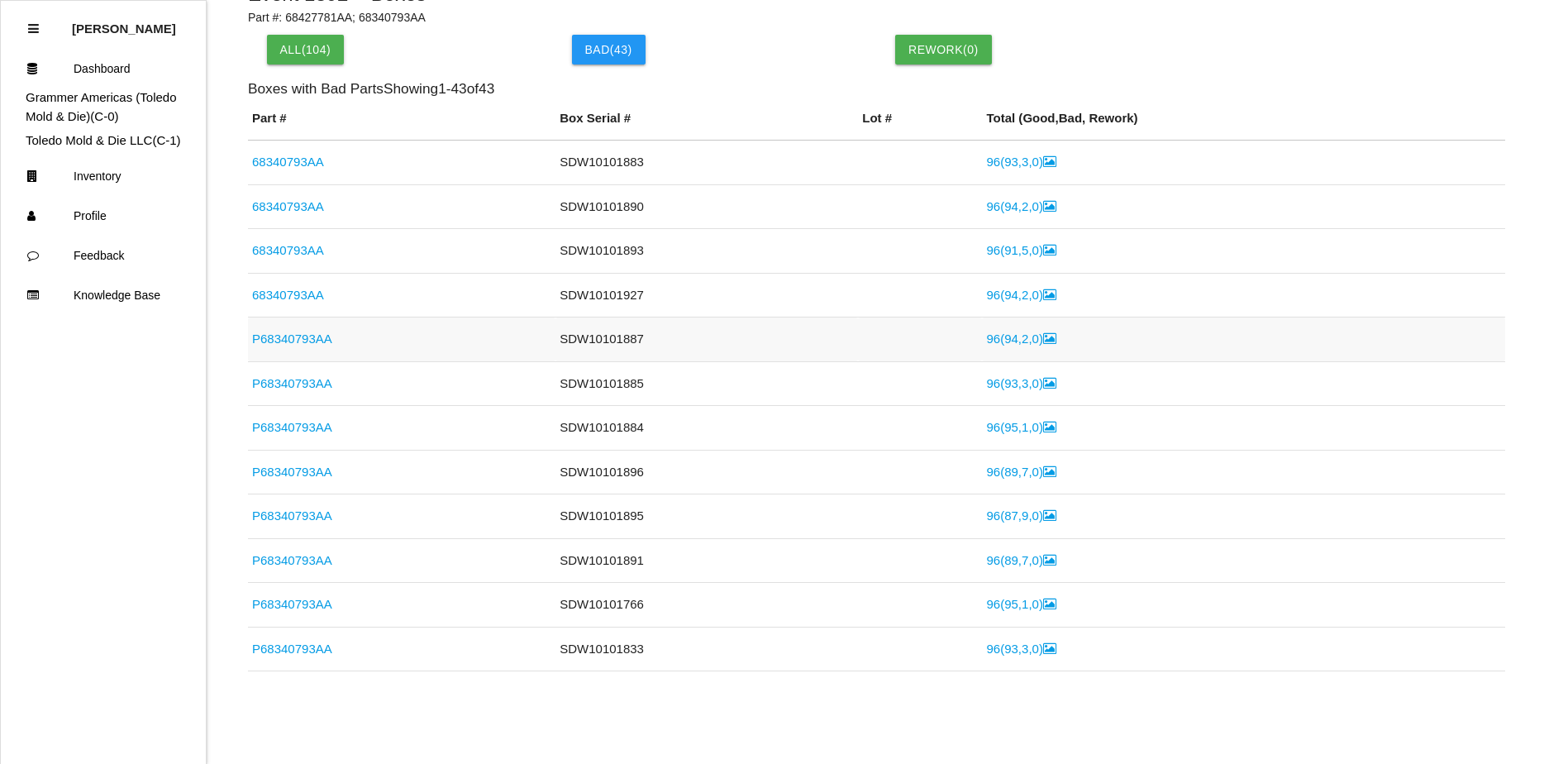
scroll to position [127, 0]
click at [987, 341] on link "96 ( 94 , 2 , 0 )" at bounding box center [1020, 337] width 69 height 14
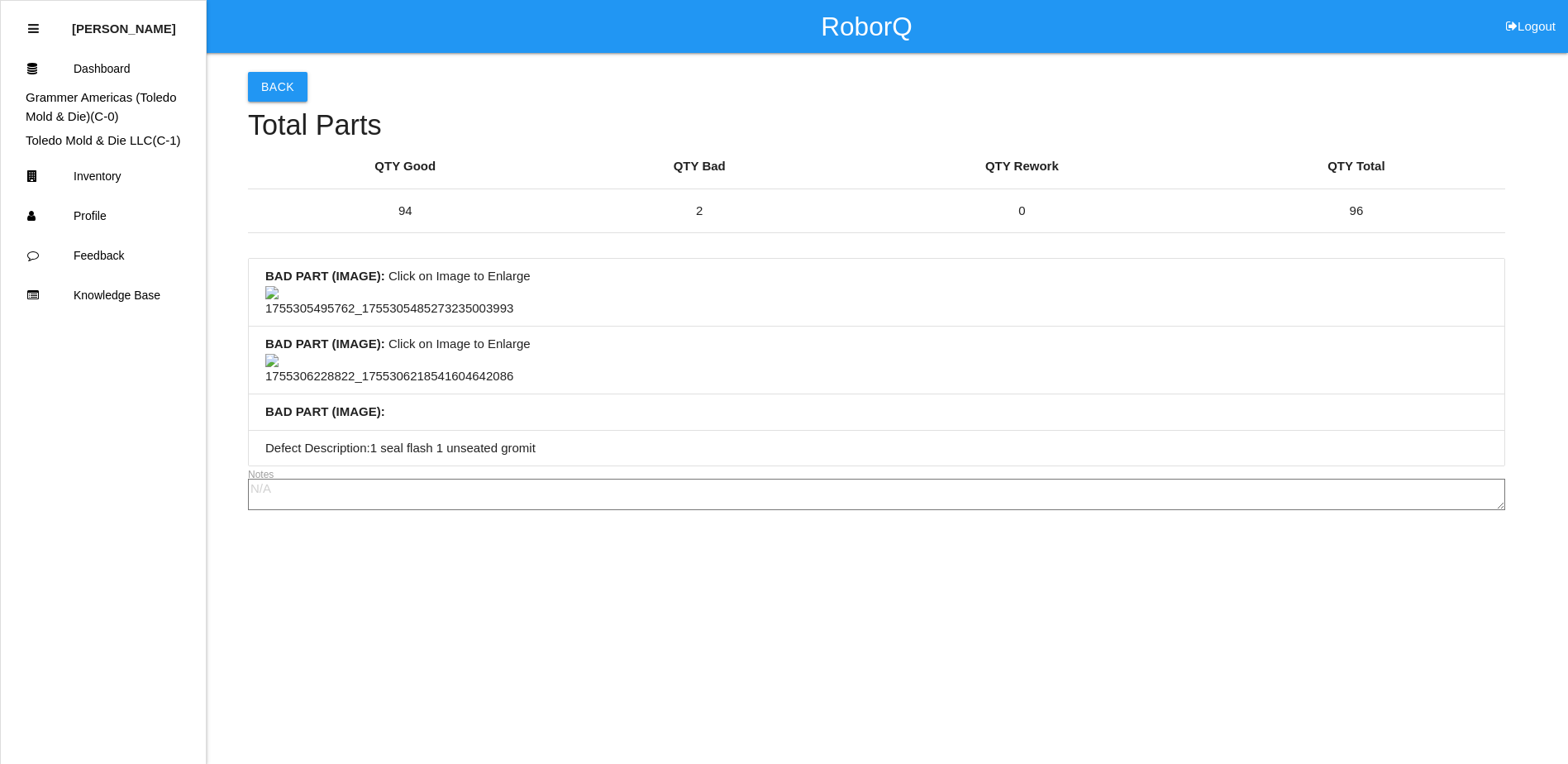
click at [369, 386] on img at bounding box center [389, 370] width 248 height 33
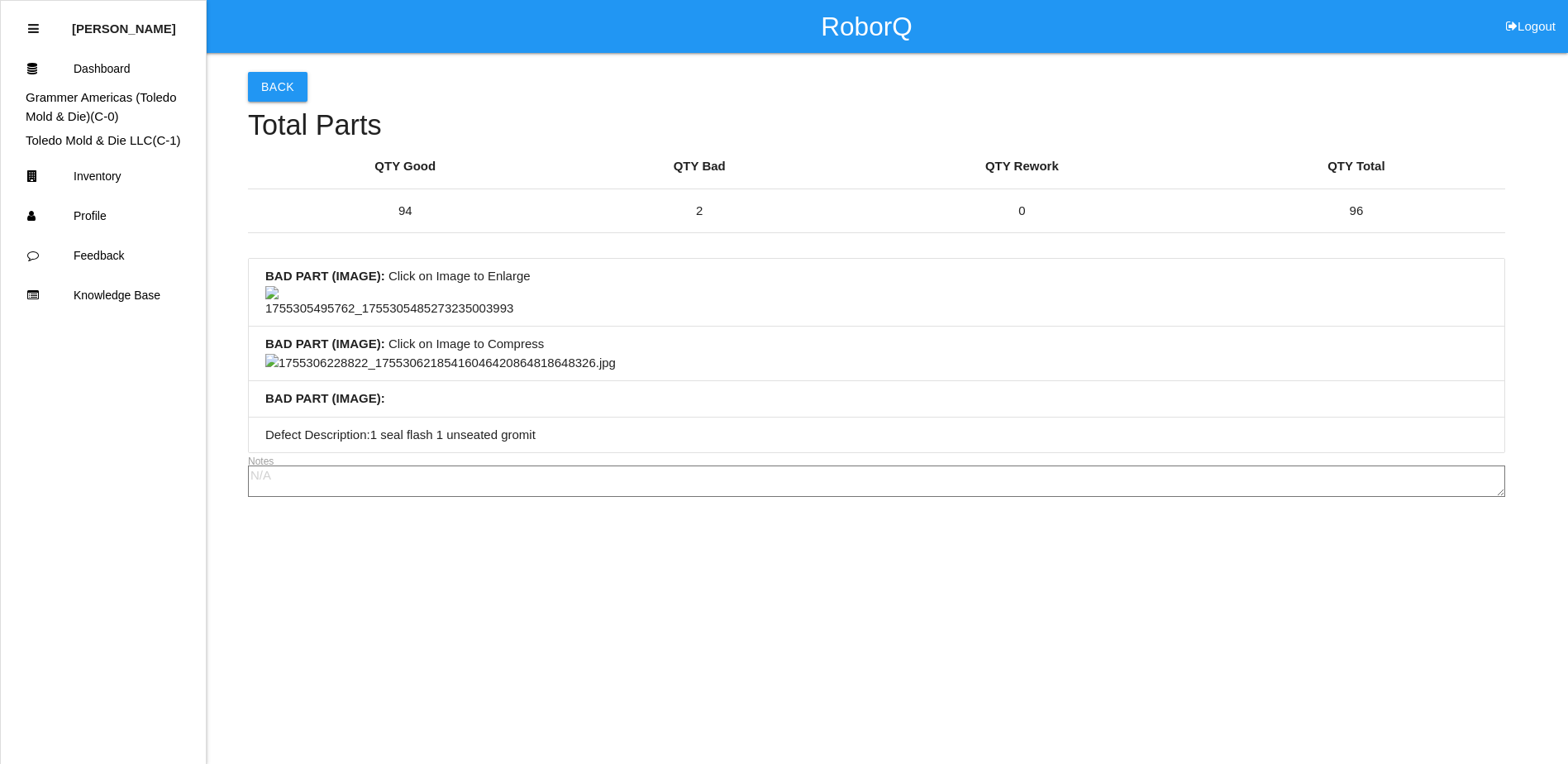
scroll to position [874, 0]
drag, startPoint x: 482, startPoint y: 170, endPoint x: 631, endPoint y: 182, distance: 149.5
click at [482, 354] on img at bounding box center [440, 363] width 351 height 19
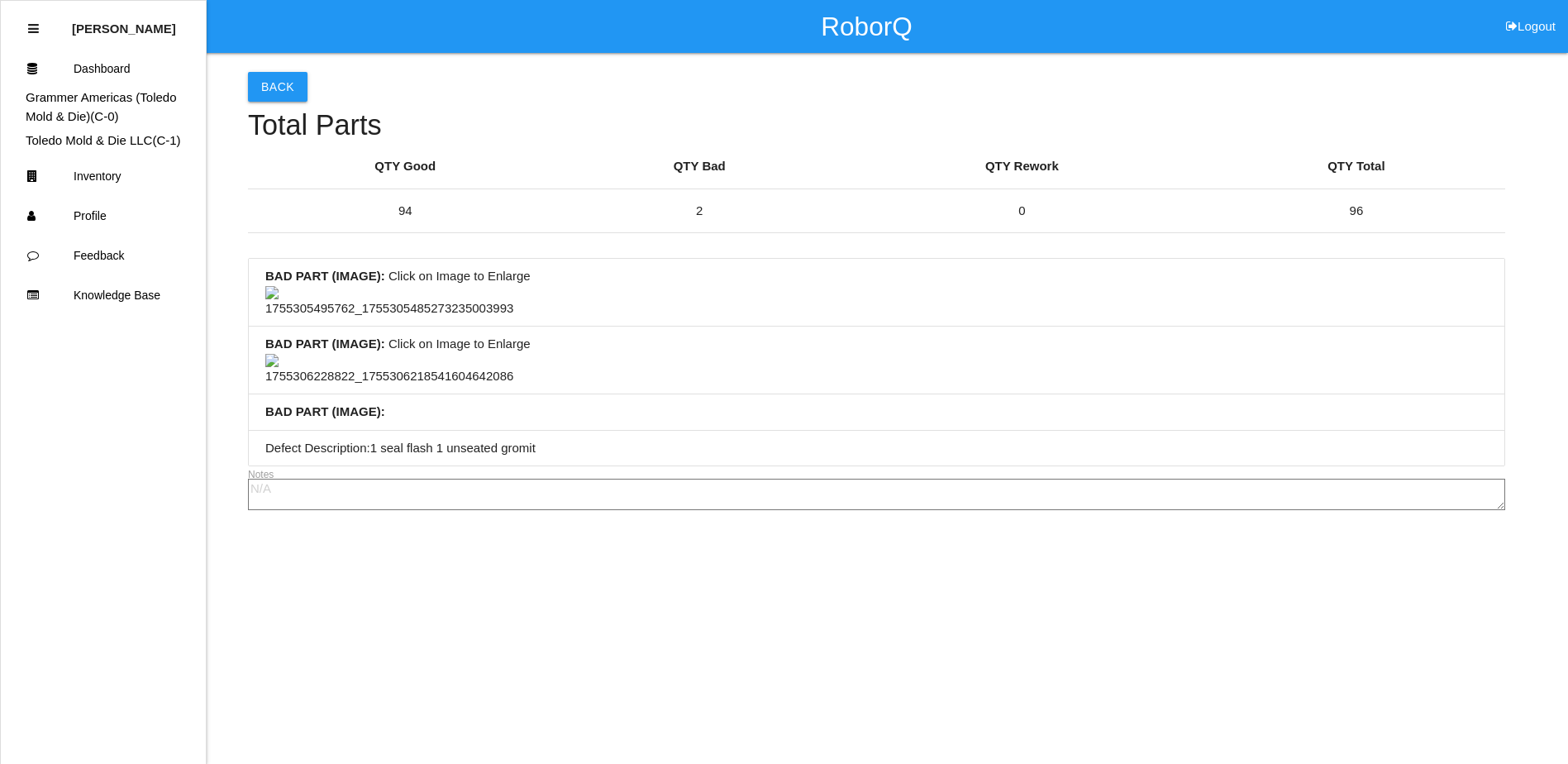
scroll to position [0, 0]
click at [293, 85] on button "Back" at bounding box center [277, 87] width 59 height 30
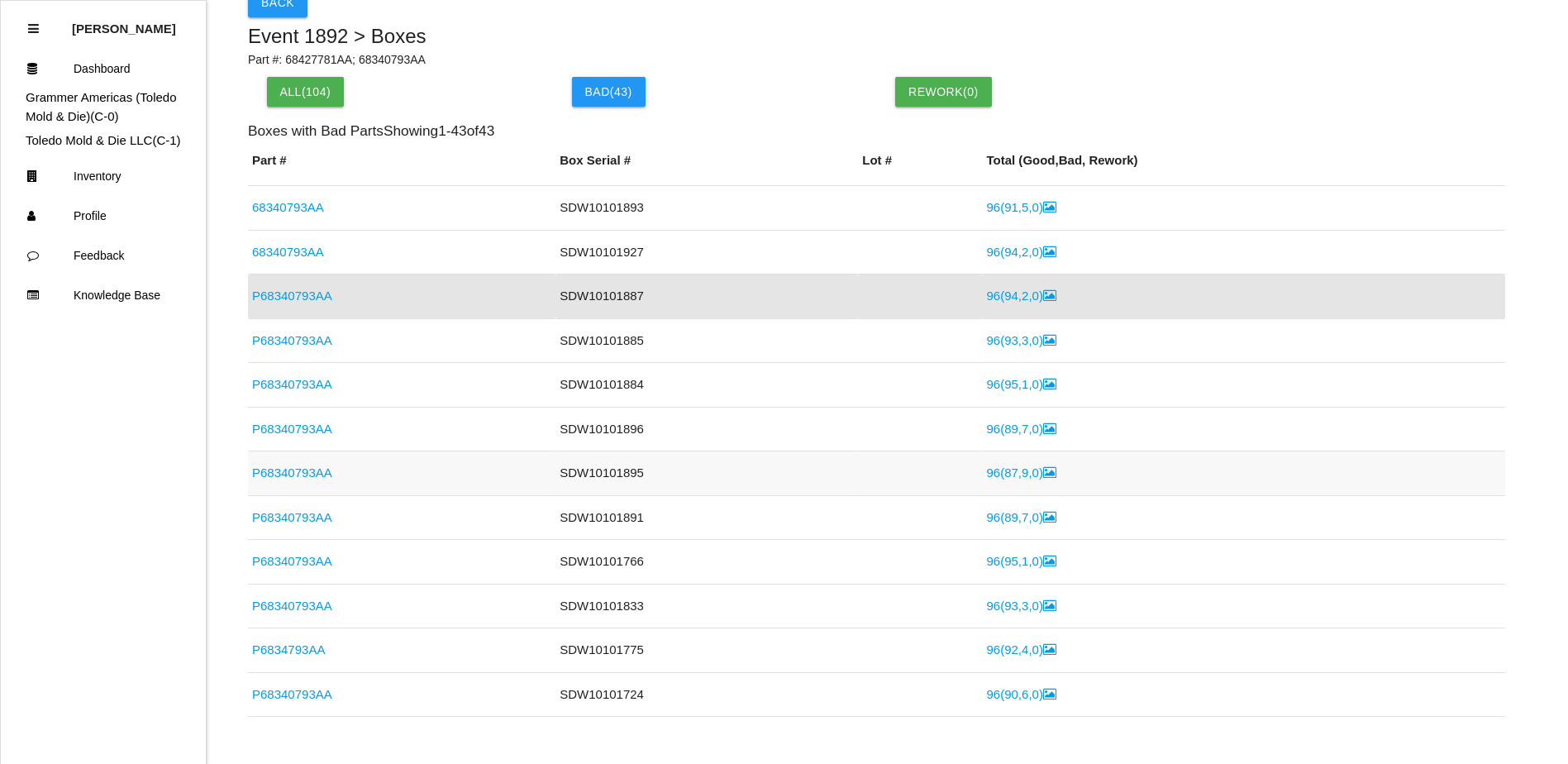
scroll to position [166, 0]
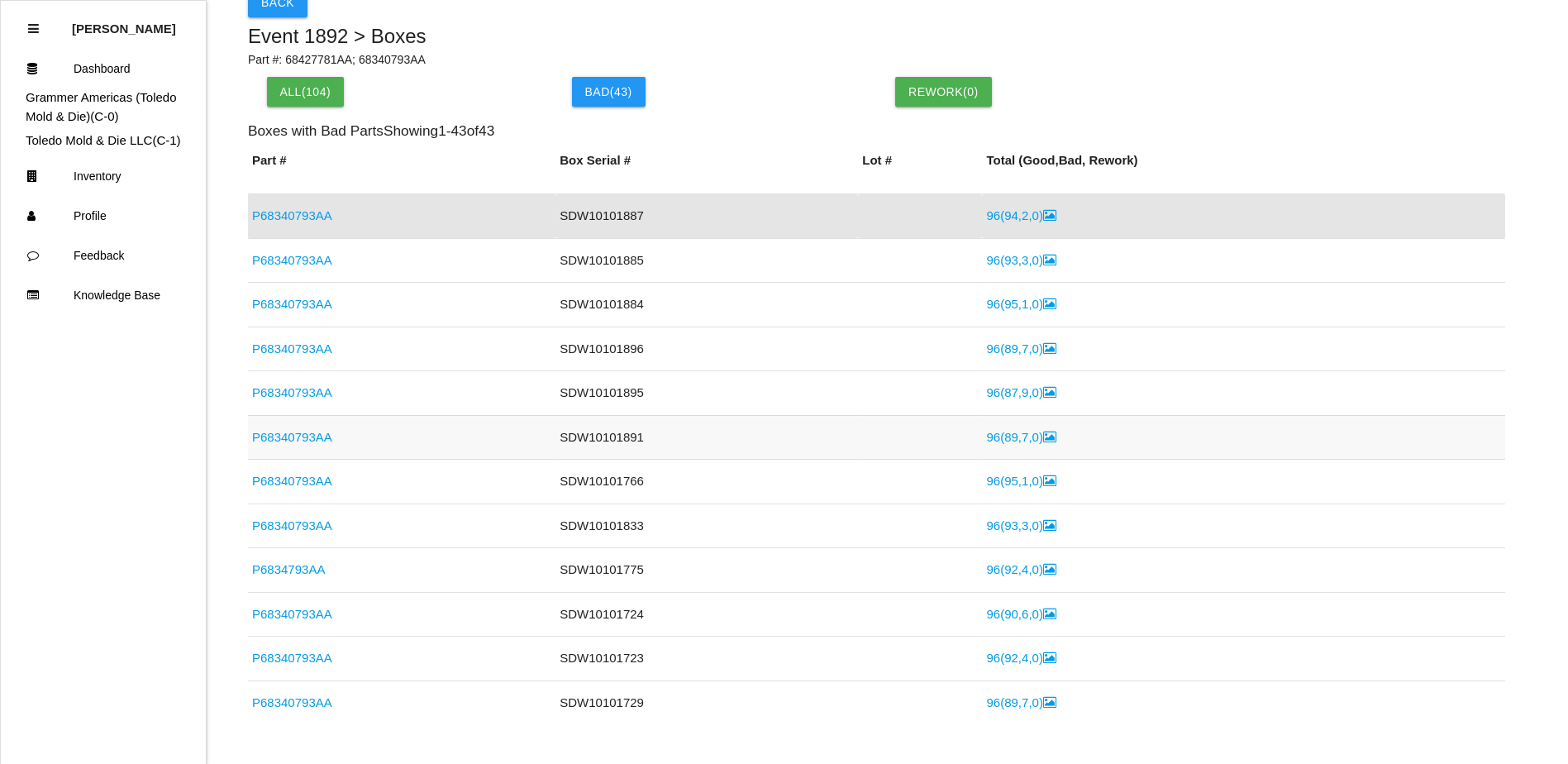
click at [994, 437] on link "96 ( 89 , 7 , 0 )" at bounding box center [1020, 437] width 69 height 14
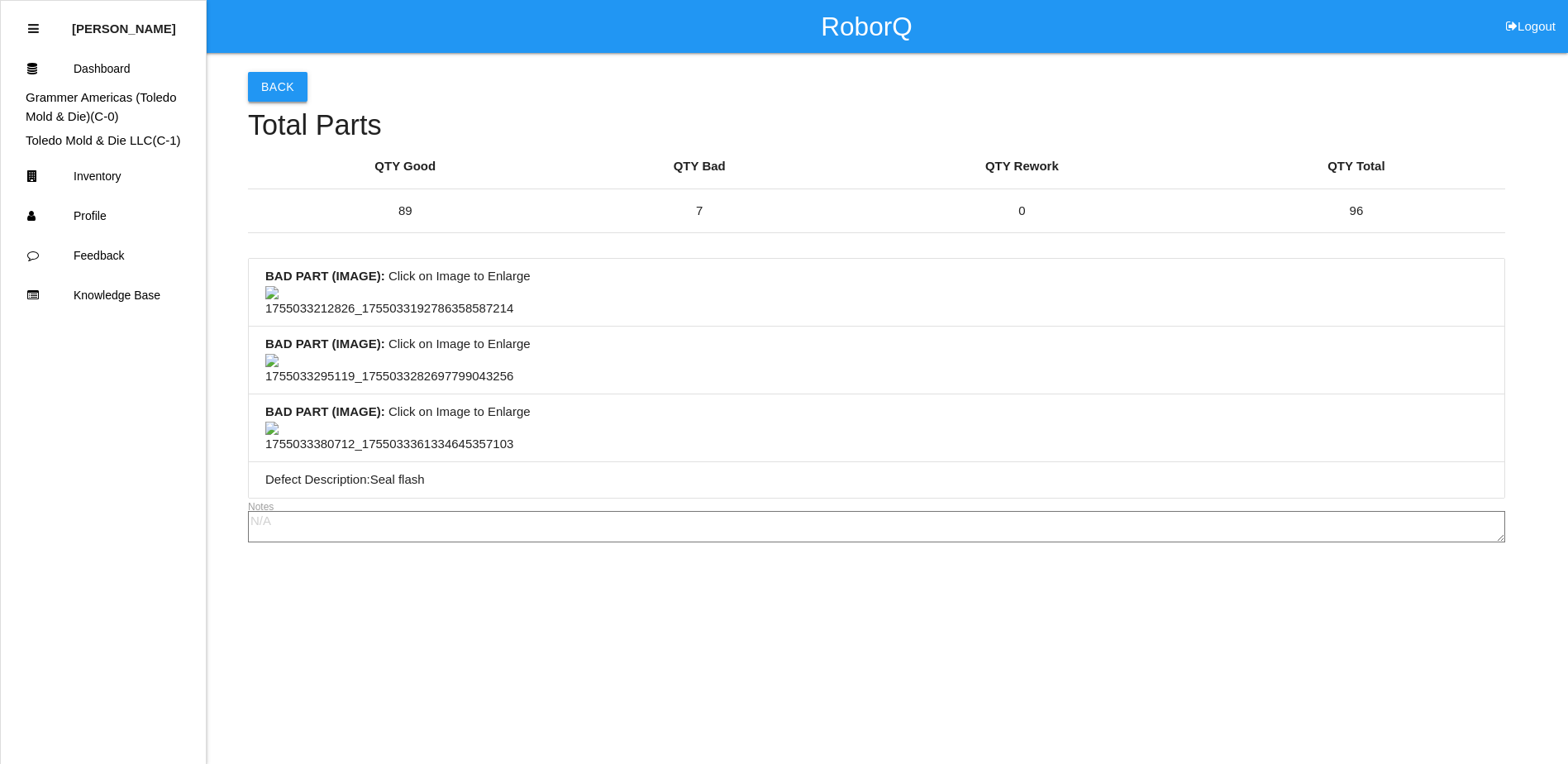
click at [274, 89] on button "Back" at bounding box center [277, 87] width 59 height 30
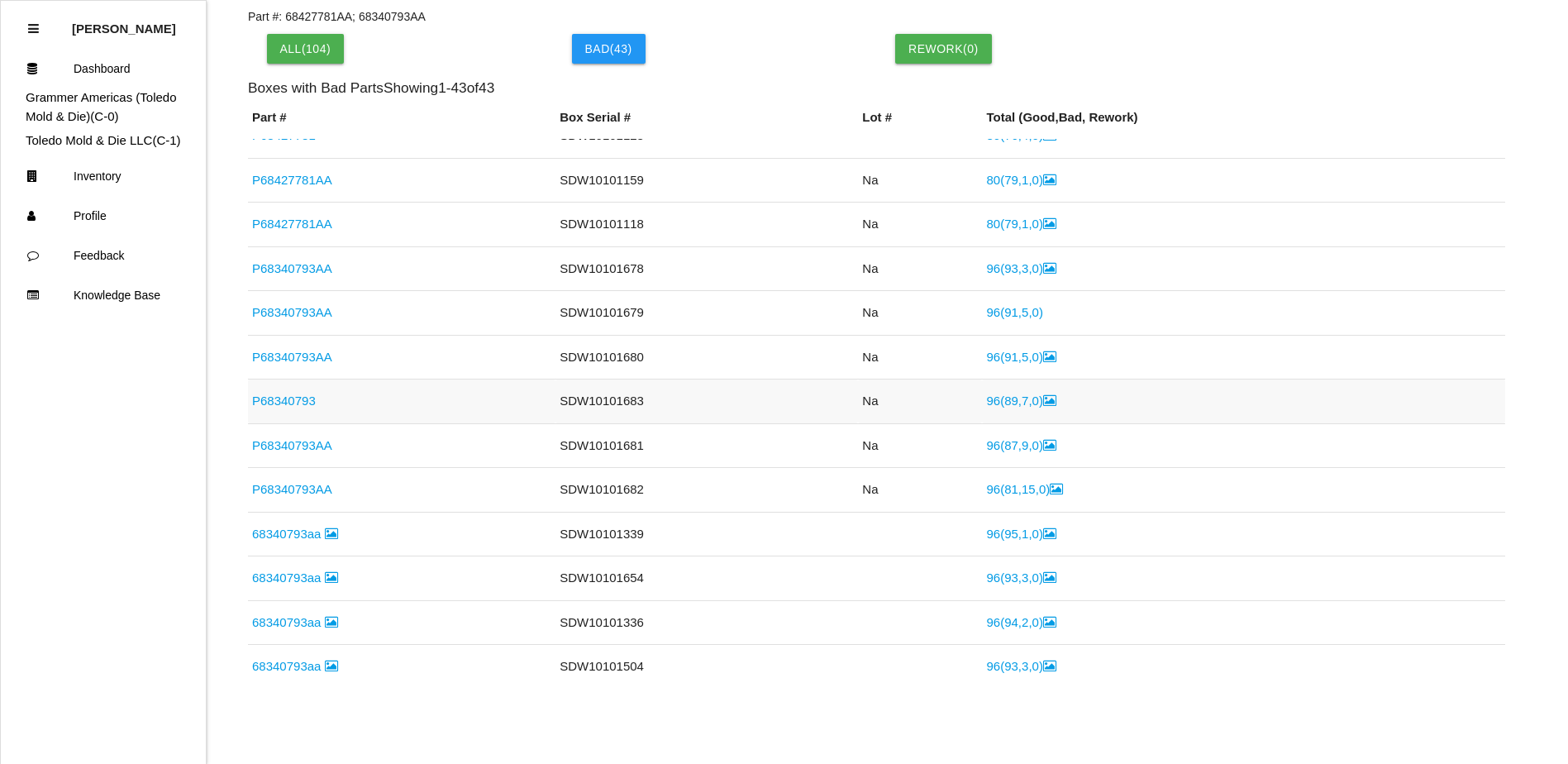
scroll to position [827, 0]
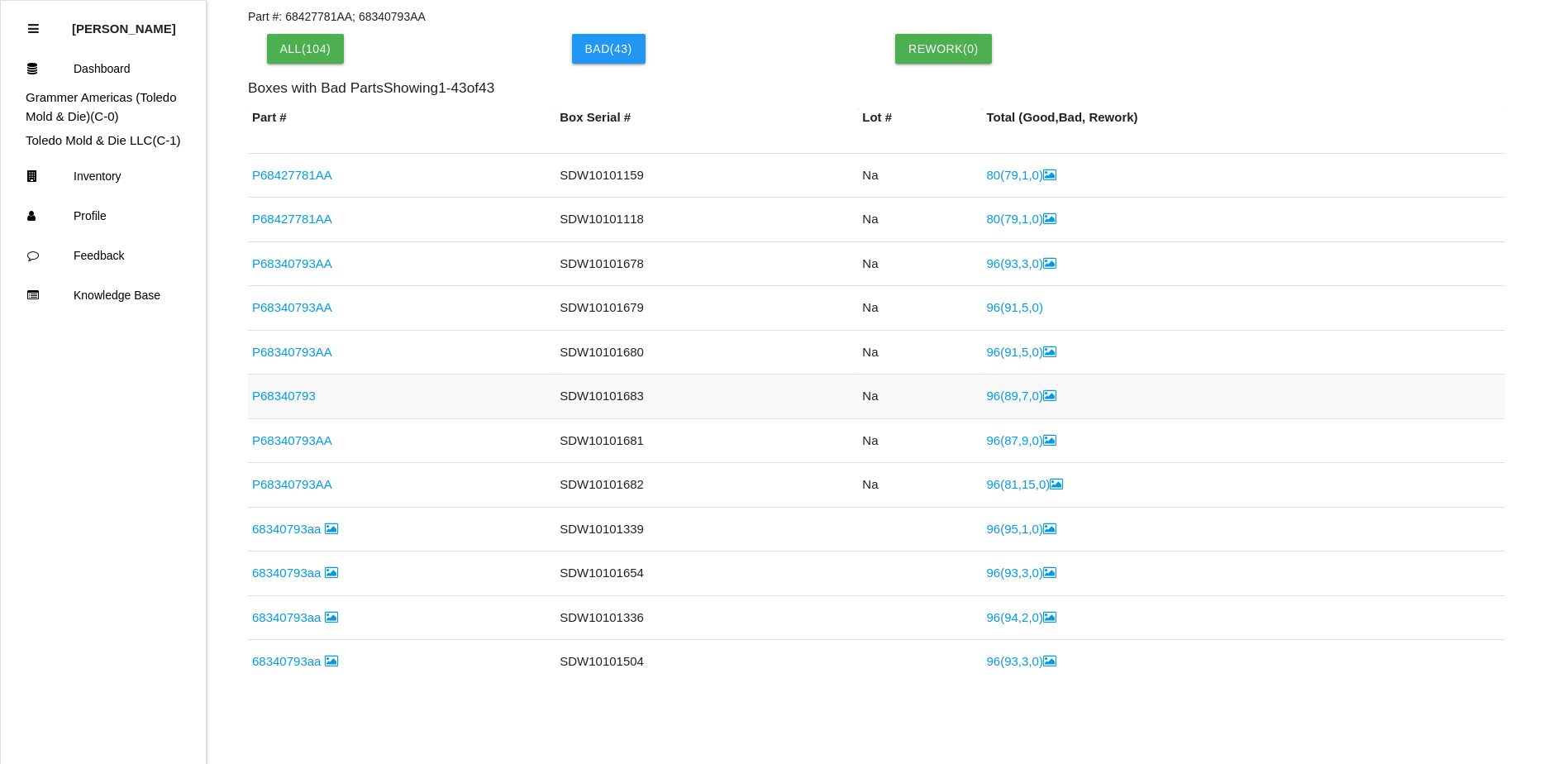
click at [1003, 395] on link "96 ( 89 , 7 , 0 )" at bounding box center [1020, 395] width 69 height 14
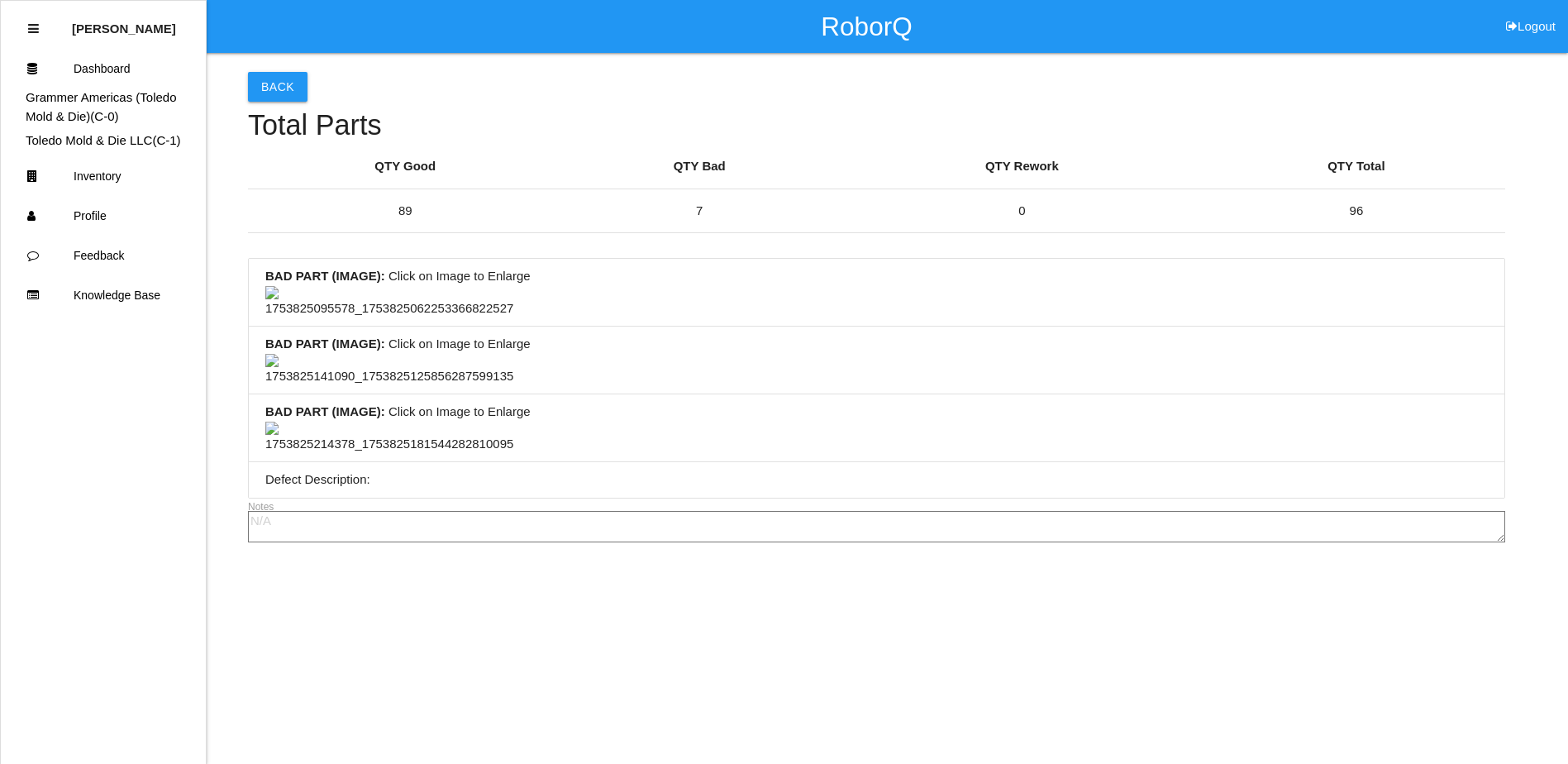
click at [780, 326] on li "BAD PART (IMAGE) : Click on Image to Enlarge" at bounding box center [876, 292] width 1255 height 68
click at [279, 77] on button "Back" at bounding box center [277, 87] width 59 height 30
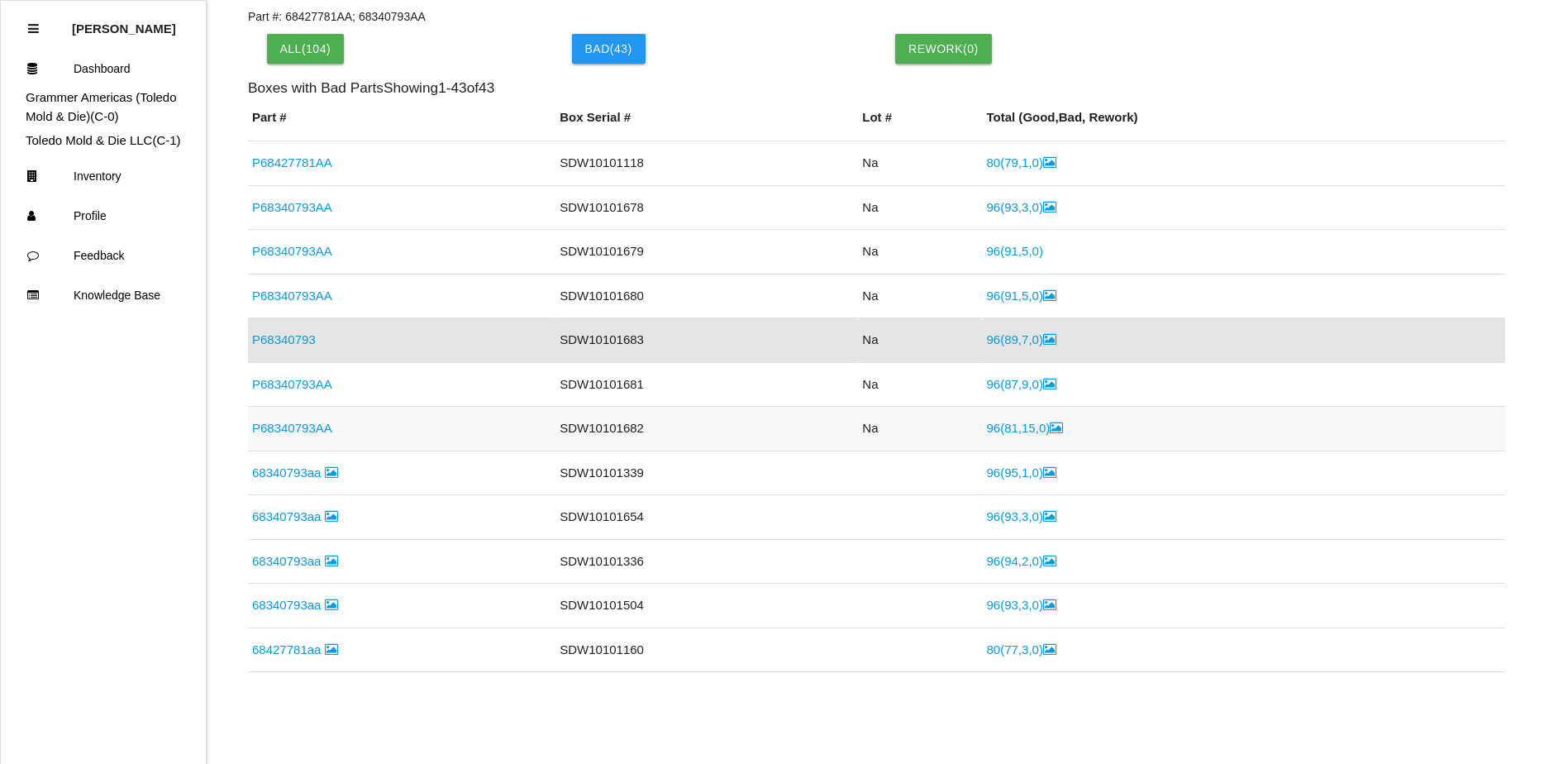
scroll to position [910, 0]
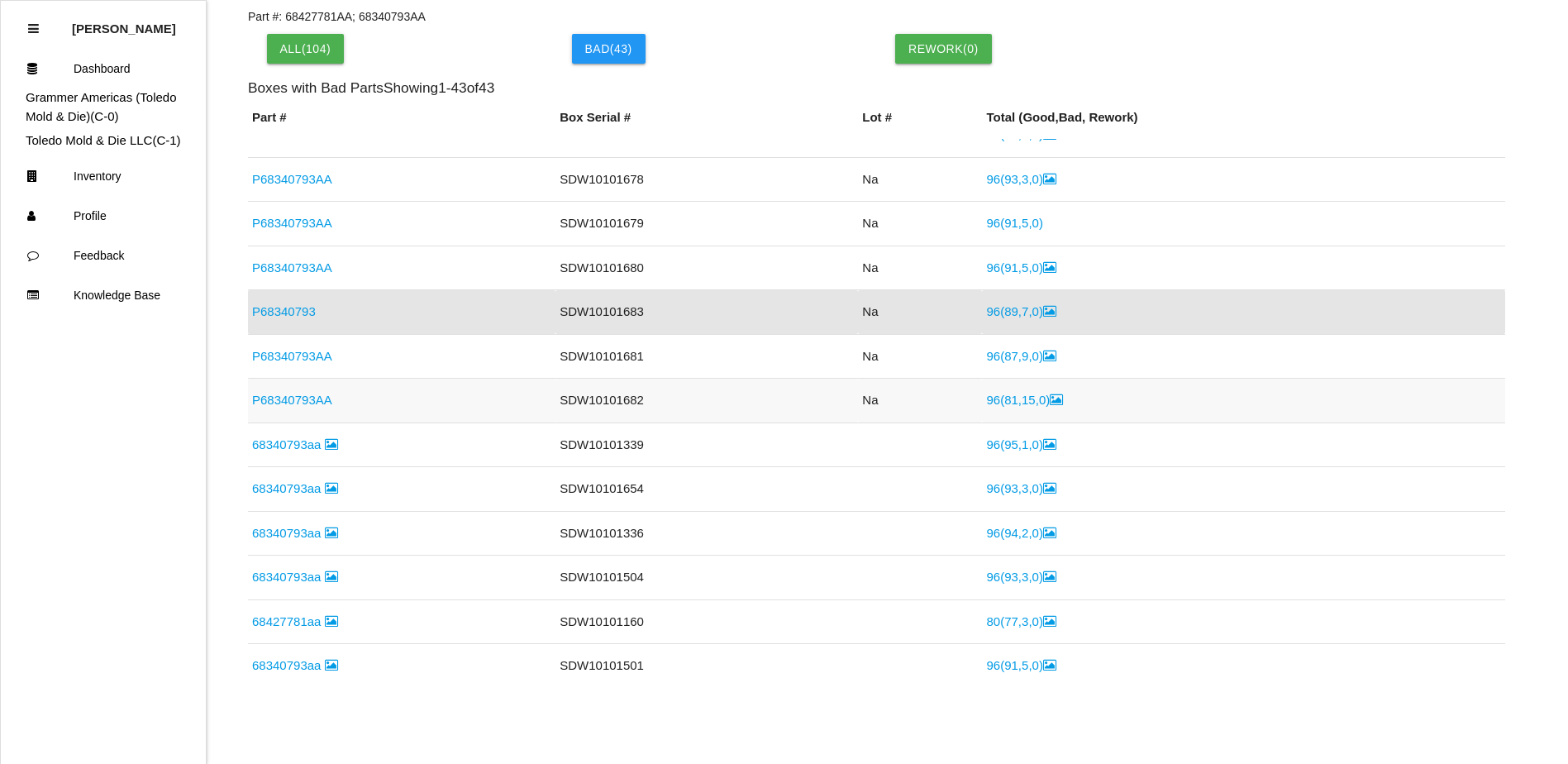
click at [1002, 400] on link "96 ( 81 , 15 , 0 )" at bounding box center [1024, 399] width 77 height 14
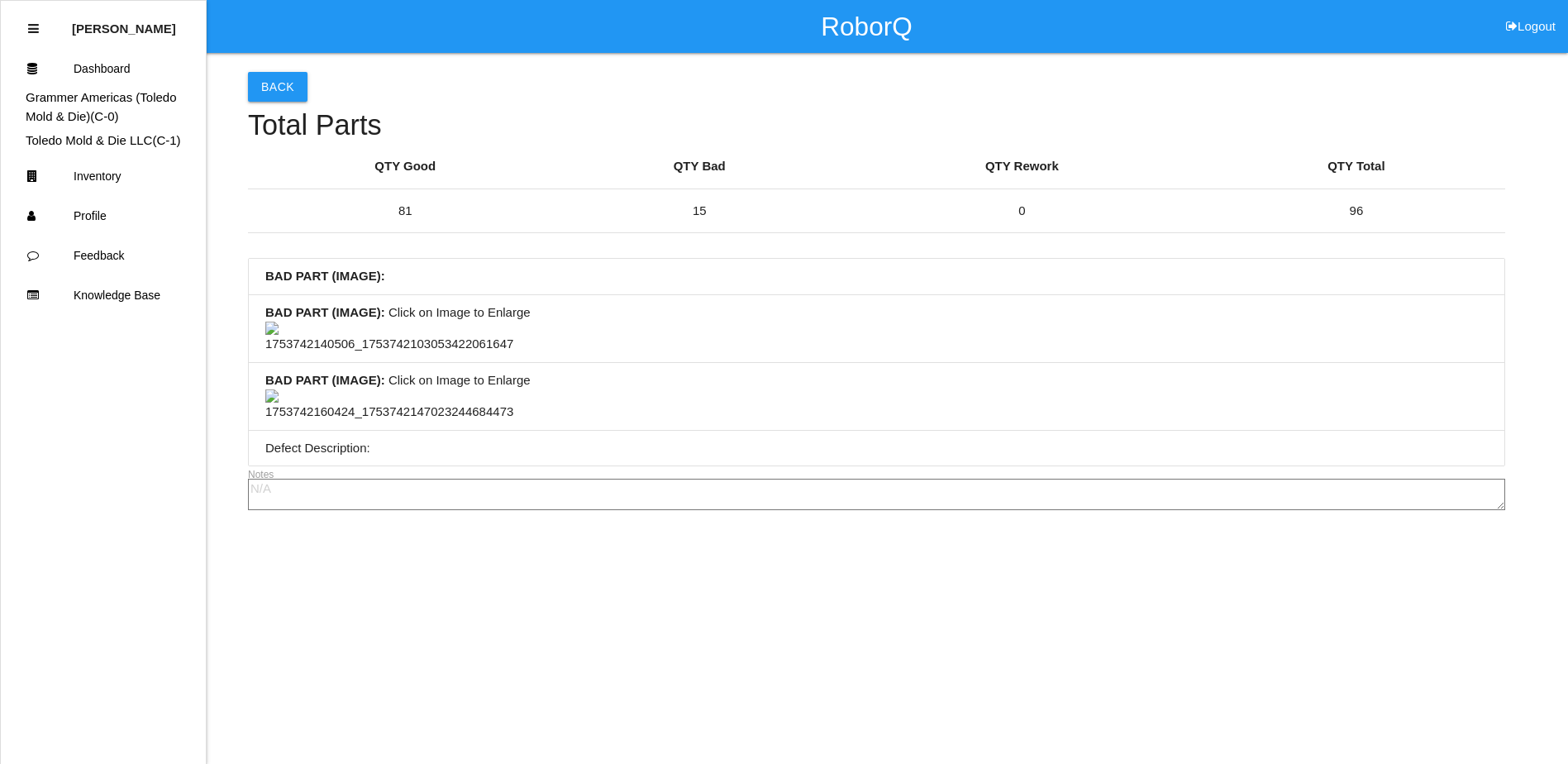
click at [406, 345] on img at bounding box center [389, 337] width 248 height 33
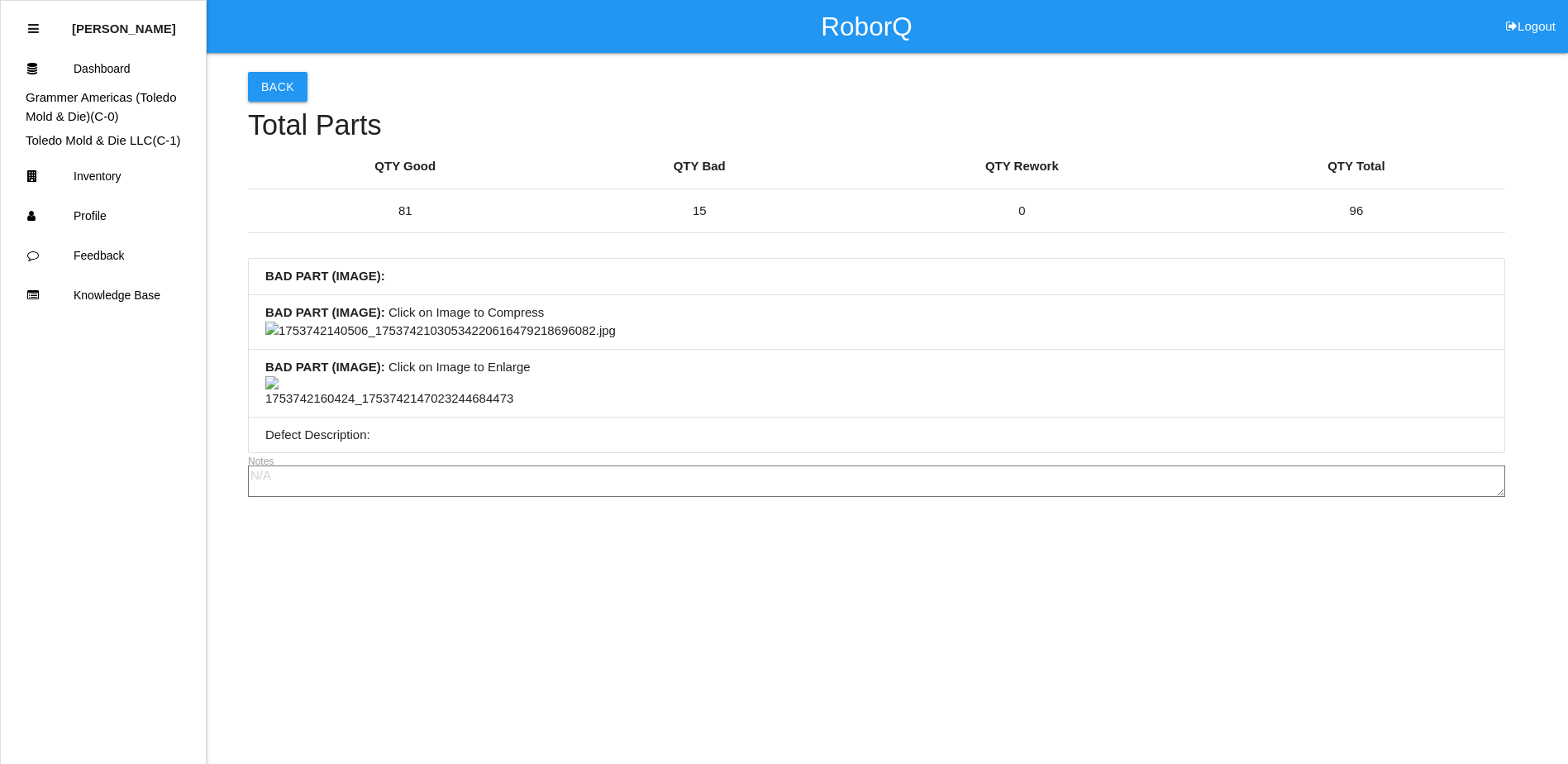
click at [616, 341] on img at bounding box center [440, 331] width 351 height 19
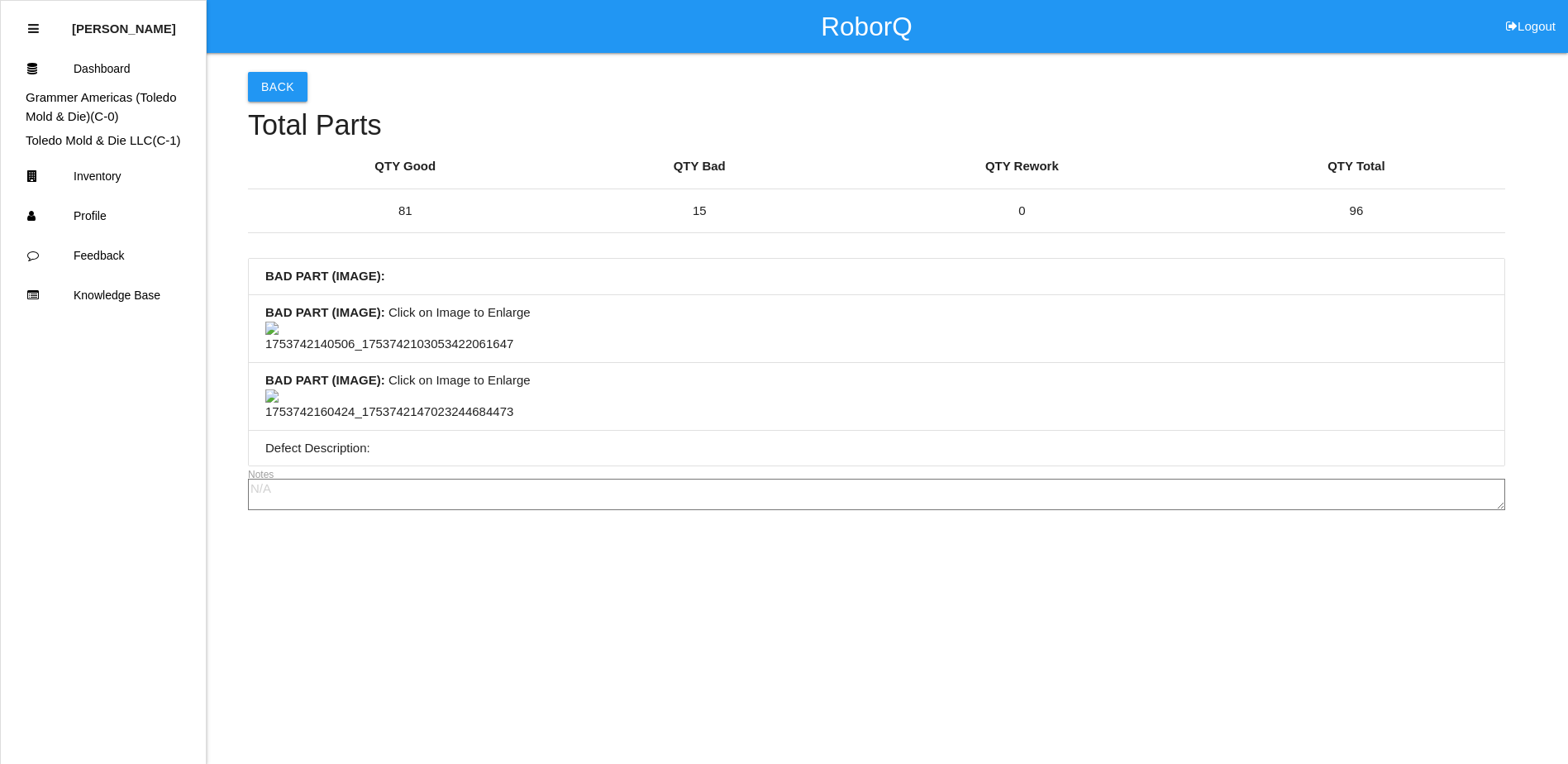
scroll to position [440, 0]
click at [372, 422] on img at bounding box center [389, 405] width 248 height 33
click at [616, 408] on img at bounding box center [440, 398] width 351 height 19
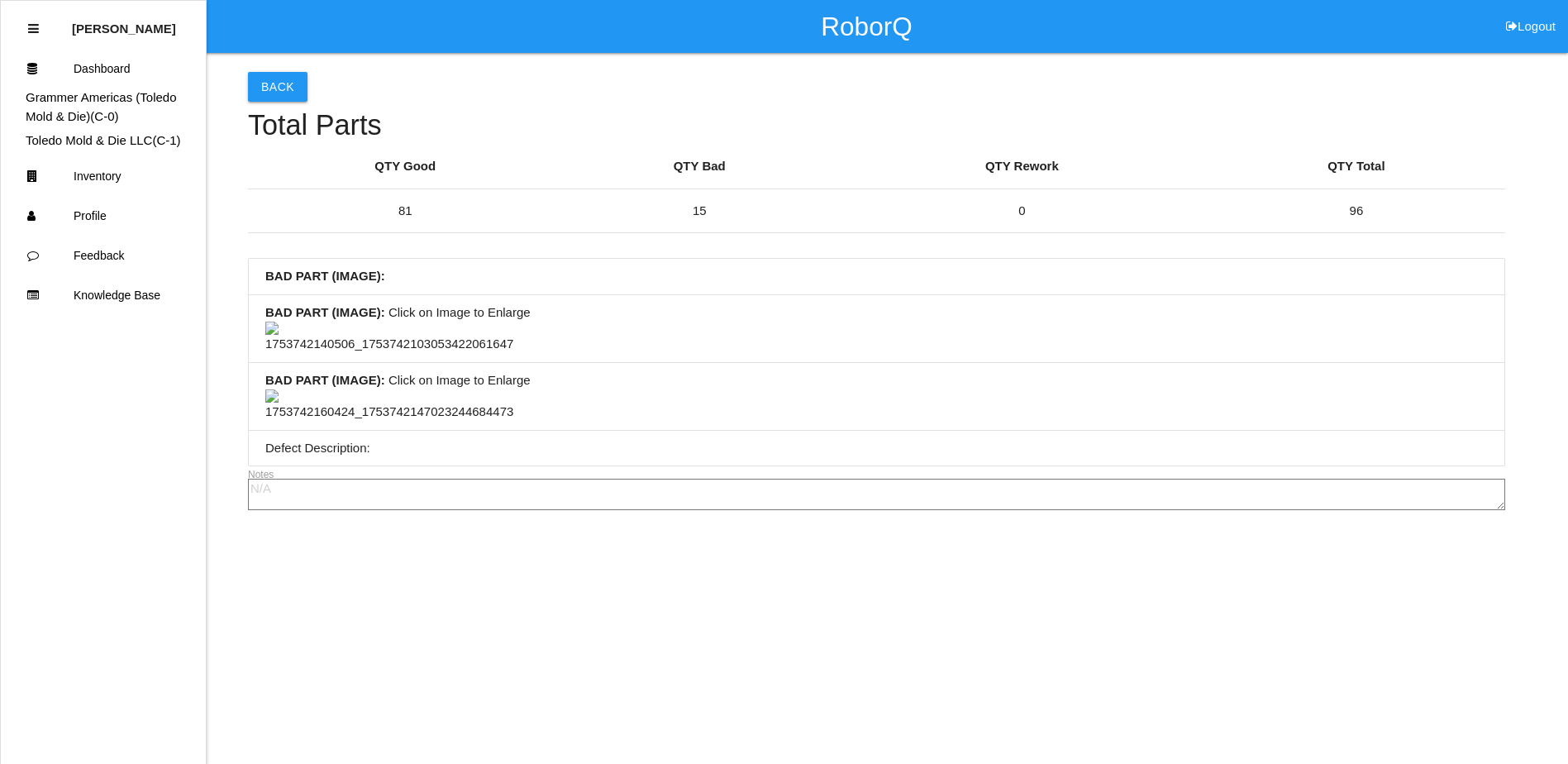
click at [361, 422] on img at bounding box center [389, 405] width 248 height 33
click at [616, 408] on img at bounding box center [440, 398] width 351 height 19
click at [408, 354] on img at bounding box center [389, 337] width 248 height 33
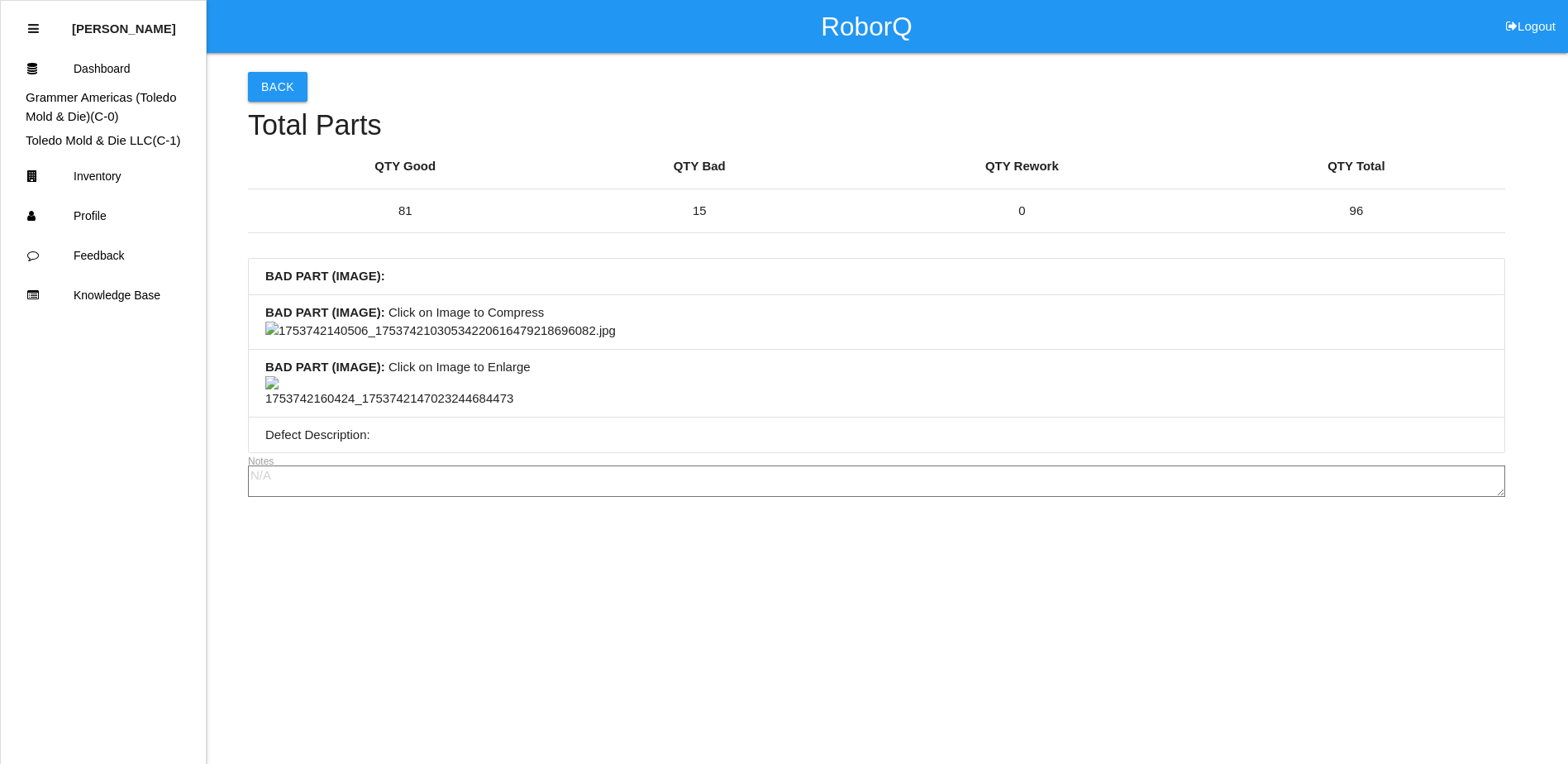
scroll to position [661, 0]
click at [582, 341] on img at bounding box center [440, 331] width 351 height 19
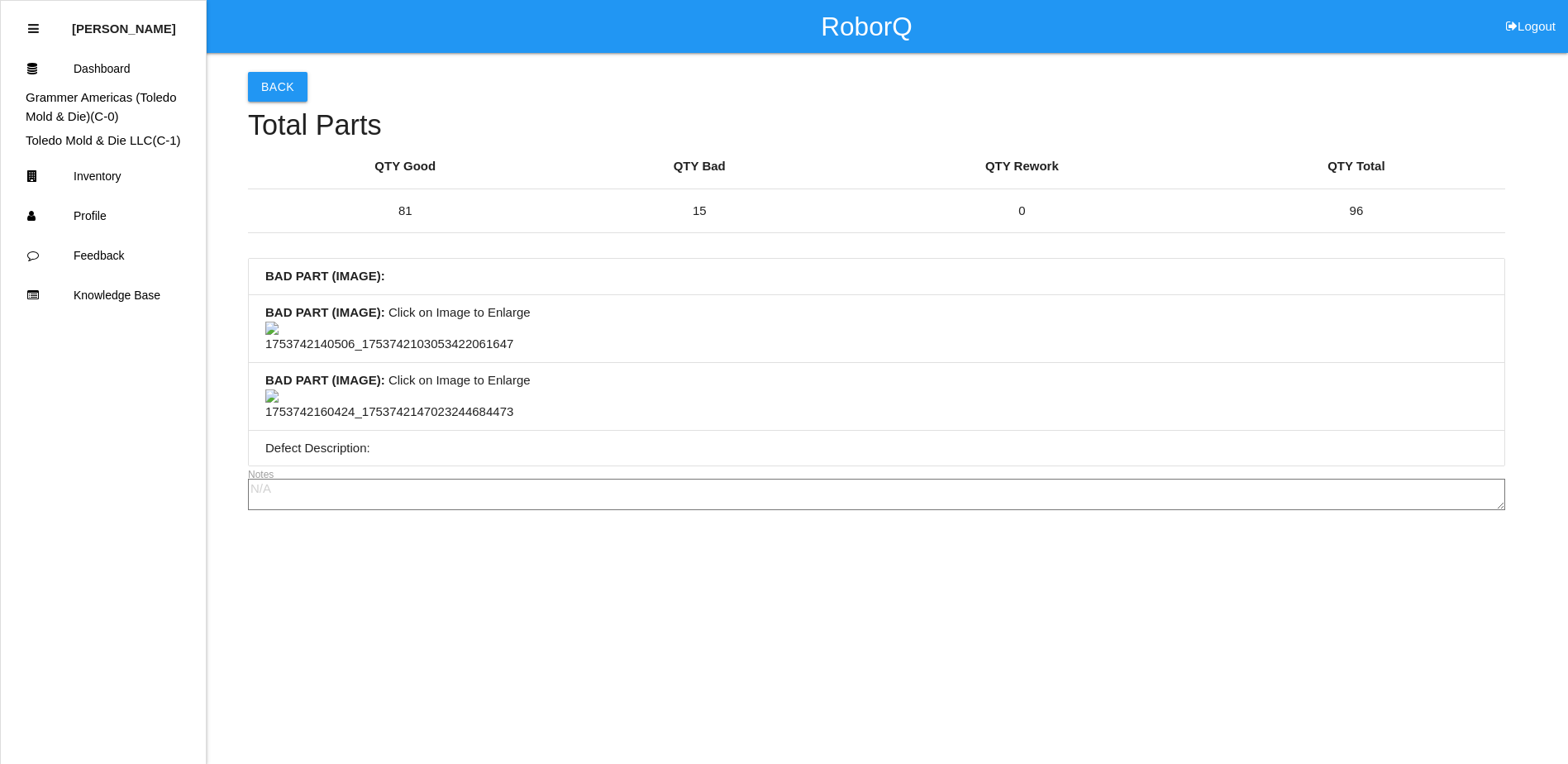
scroll to position [0, 0]
click at [284, 79] on button "Back" at bounding box center [277, 87] width 59 height 30
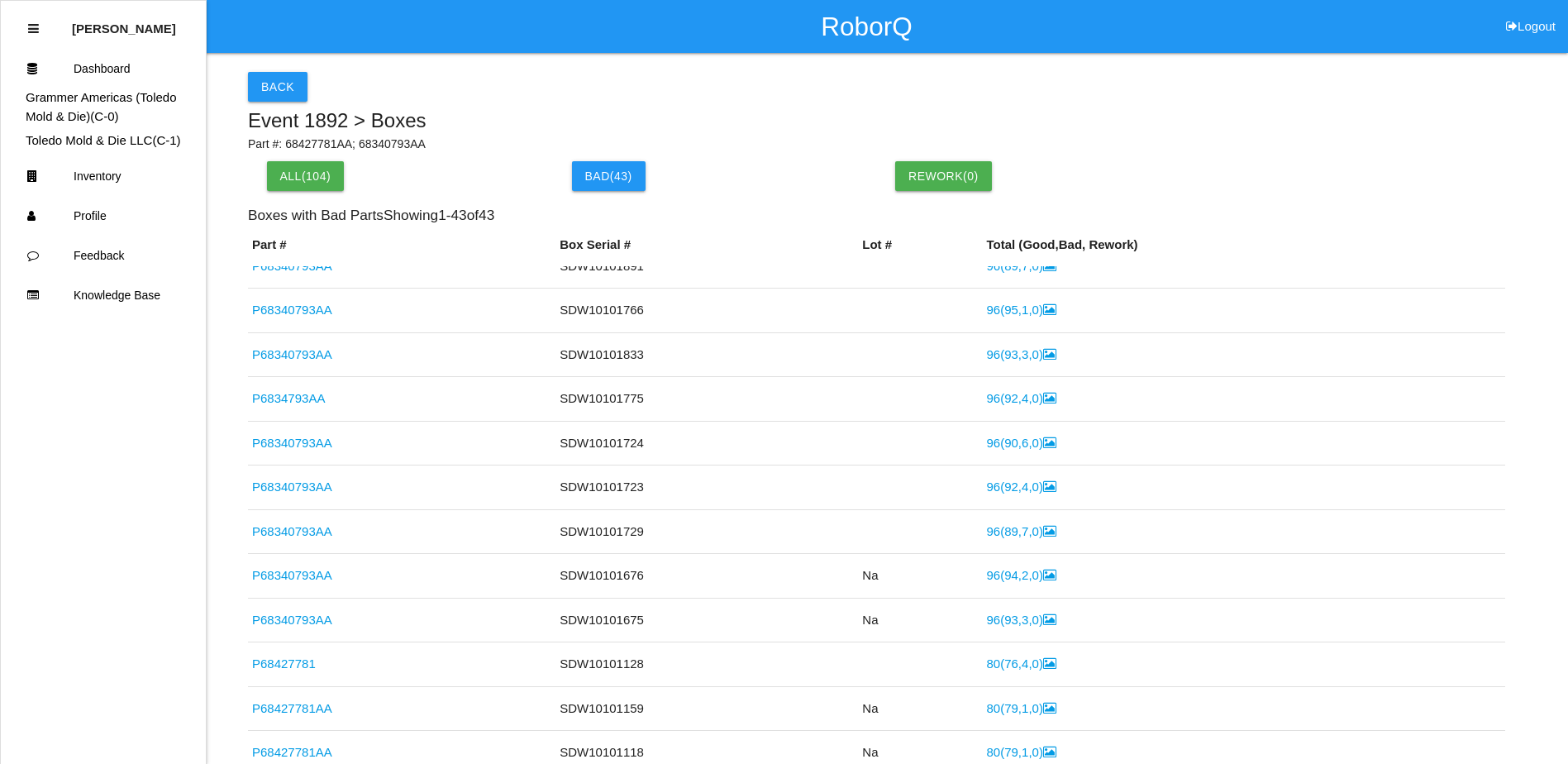
click at [566, 94] on div "Back" at bounding box center [876, 87] width 1257 height 30
drag, startPoint x: 659, startPoint y: 83, endPoint x: 588, endPoint y: 85, distance: 71.0
click at [591, 83] on div "Back" at bounding box center [876, 87] width 1257 height 30
drag, startPoint x: 700, startPoint y: 88, endPoint x: 625, endPoint y: 88, distance: 75.0
click at [625, 88] on div "Back" at bounding box center [876, 87] width 1257 height 30
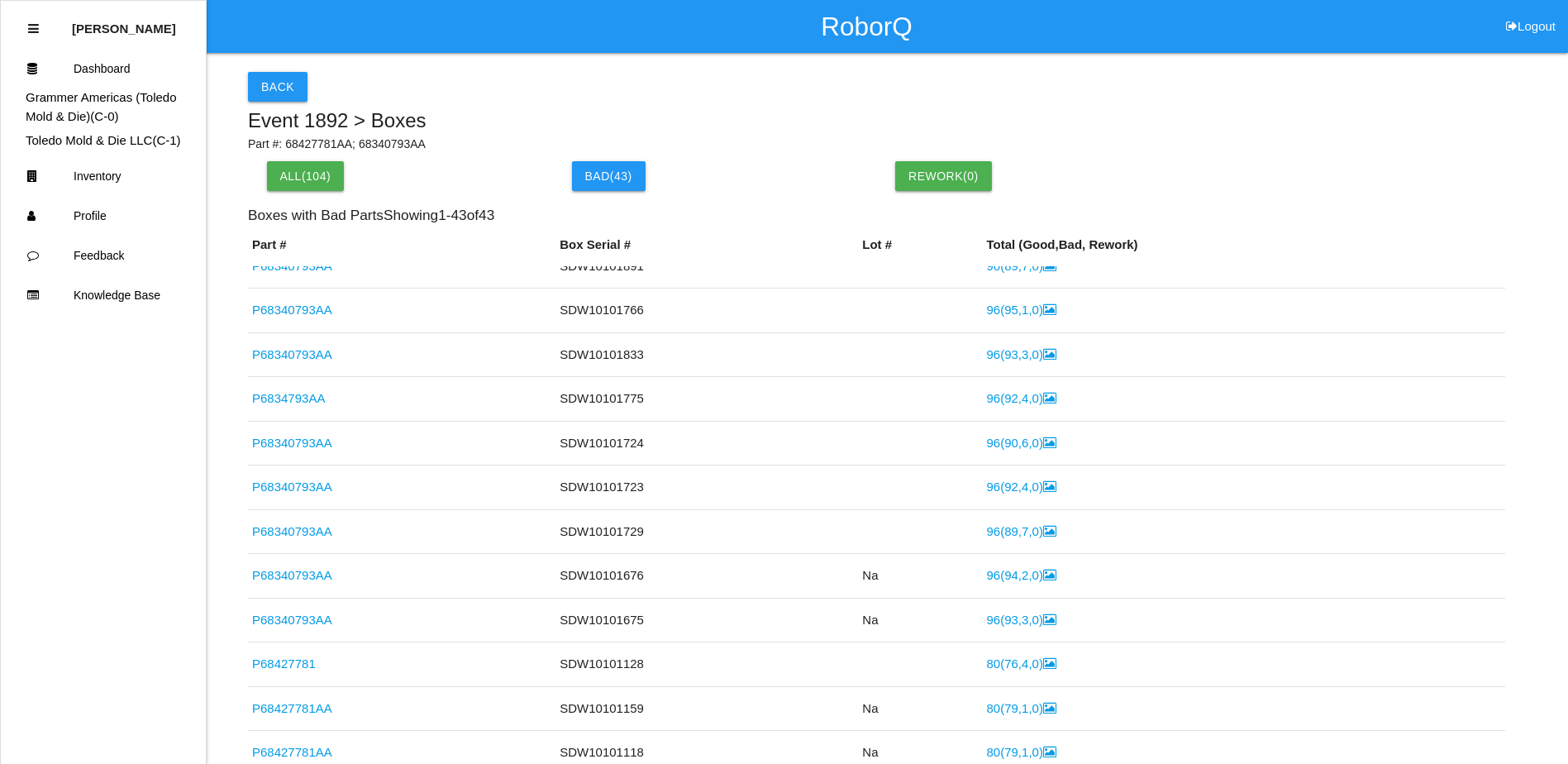
drag, startPoint x: 756, startPoint y: 86, endPoint x: 643, endPoint y: 88, distance: 113.0
click at [643, 88] on div "Back" at bounding box center [876, 87] width 1257 height 30
drag, startPoint x: 729, startPoint y: 82, endPoint x: 643, endPoint y: 86, distance: 86.1
click at [643, 86] on div "Back" at bounding box center [876, 87] width 1257 height 30
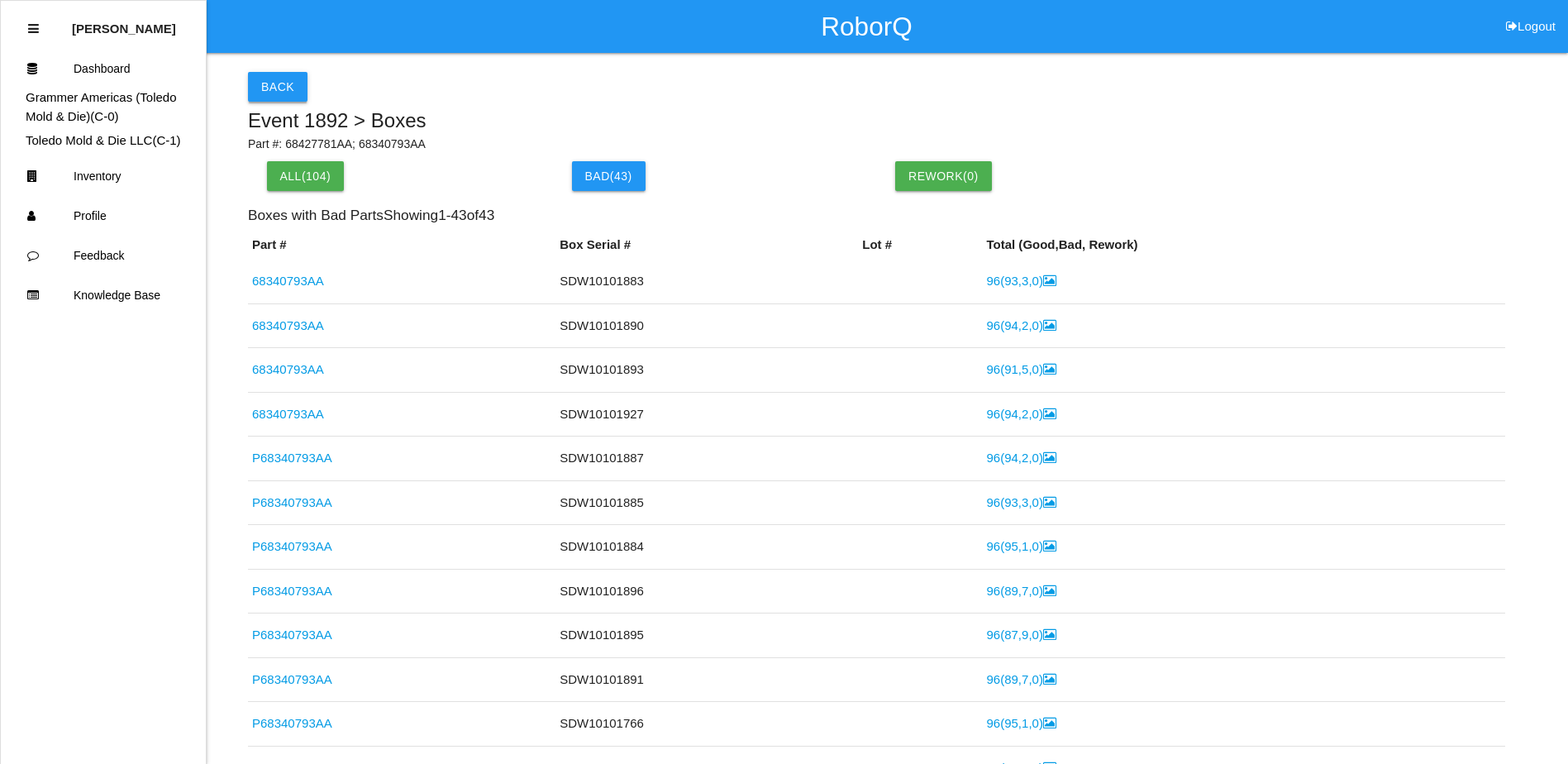
click at [286, 93] on button "Back" at bounding box center [277, 87] width 59 height 30
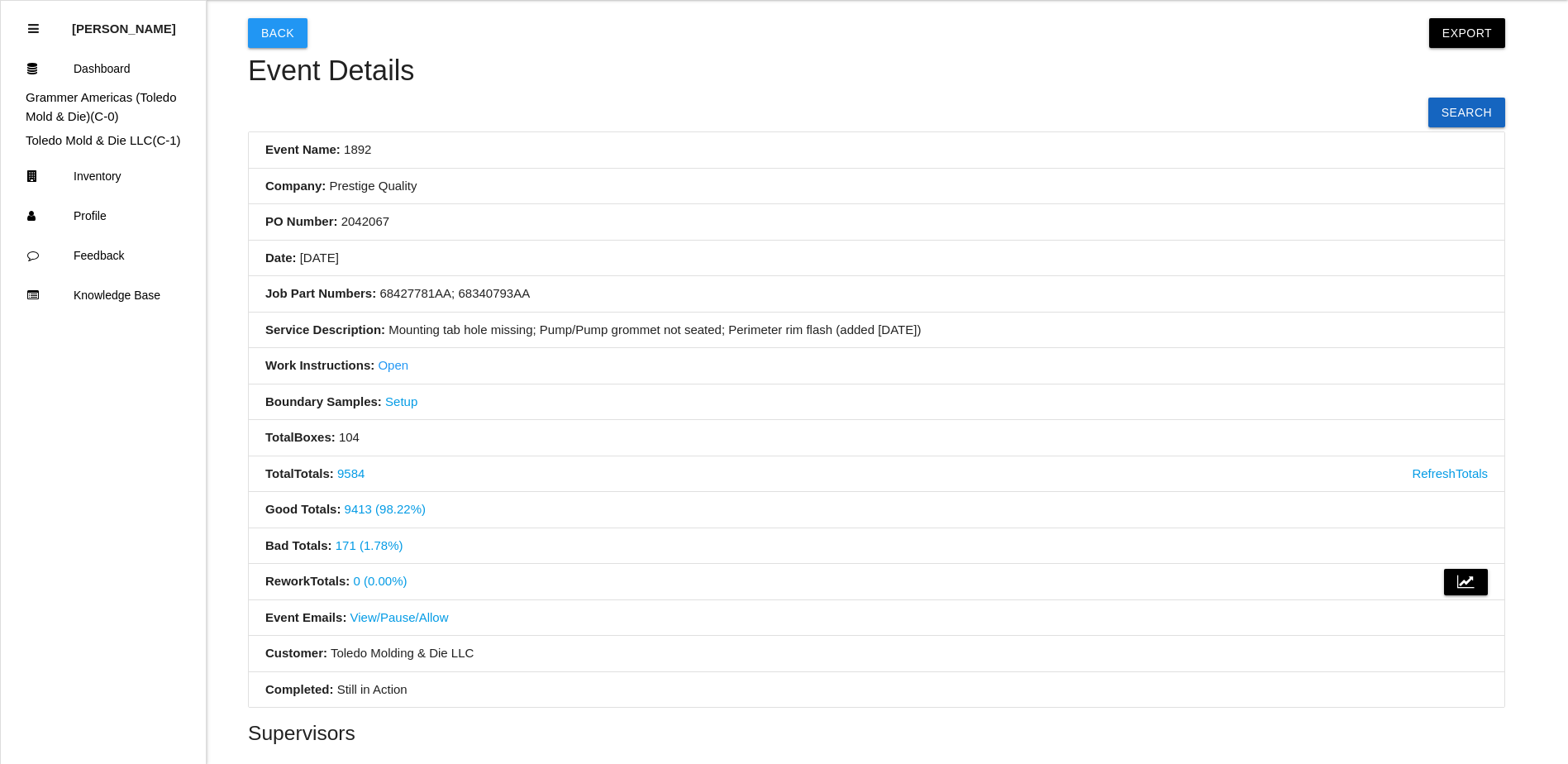
scroll to position [83, 0]
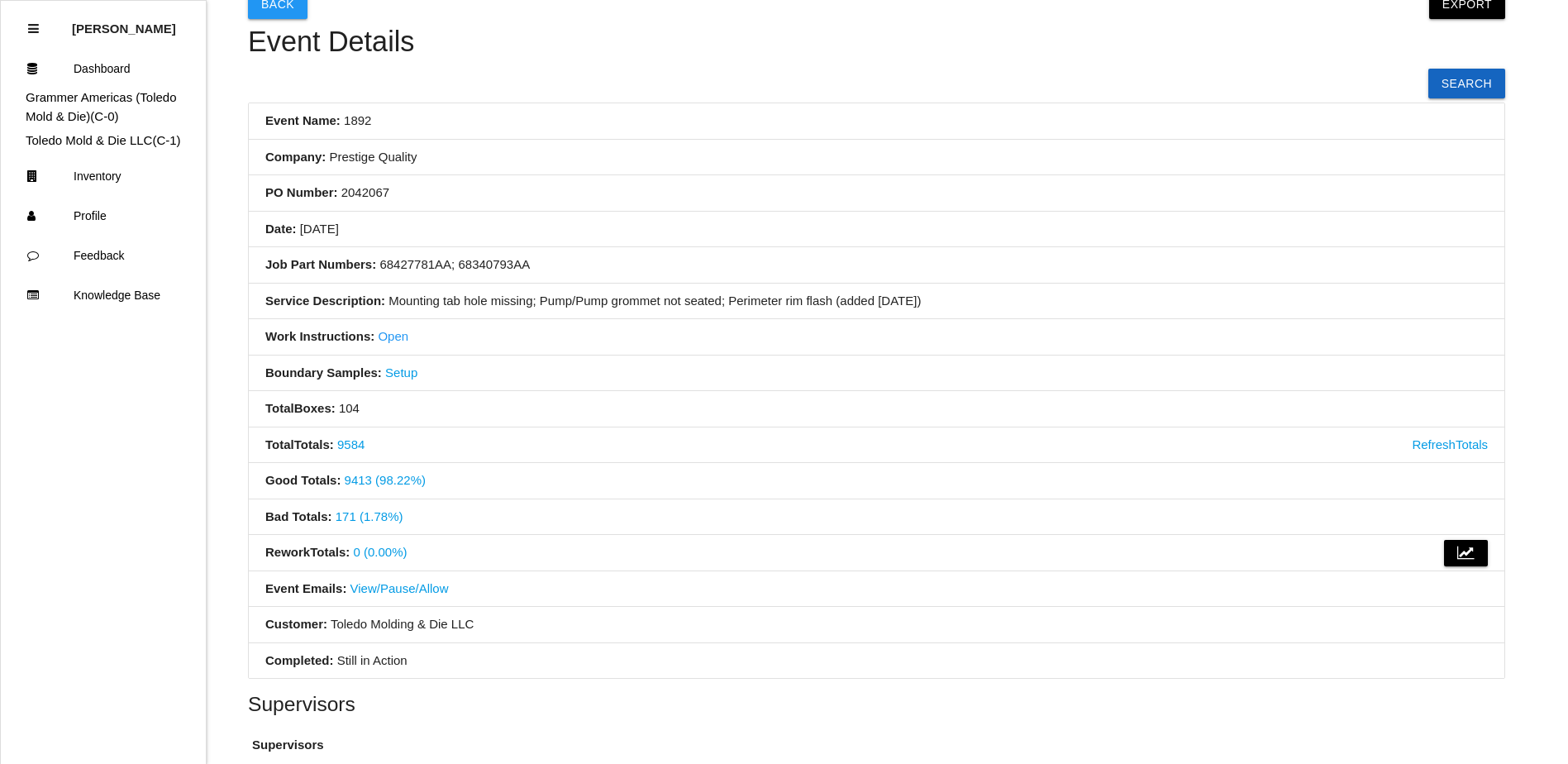
click at [619, 370] on li "Boundary Samples: Setup" at bounding box center [876, 373] width 1255 height 36
drag, startPoint x: 790, startPoint y: 350, endPoint x: 638, endPoint y: 293, distance: 162.3
click at [638, 293] on li "Service Description: Mounting tab hole missing; Pump/Pump grommet not seated; P…" at bounding box center [876, 301] width 1255 height 36
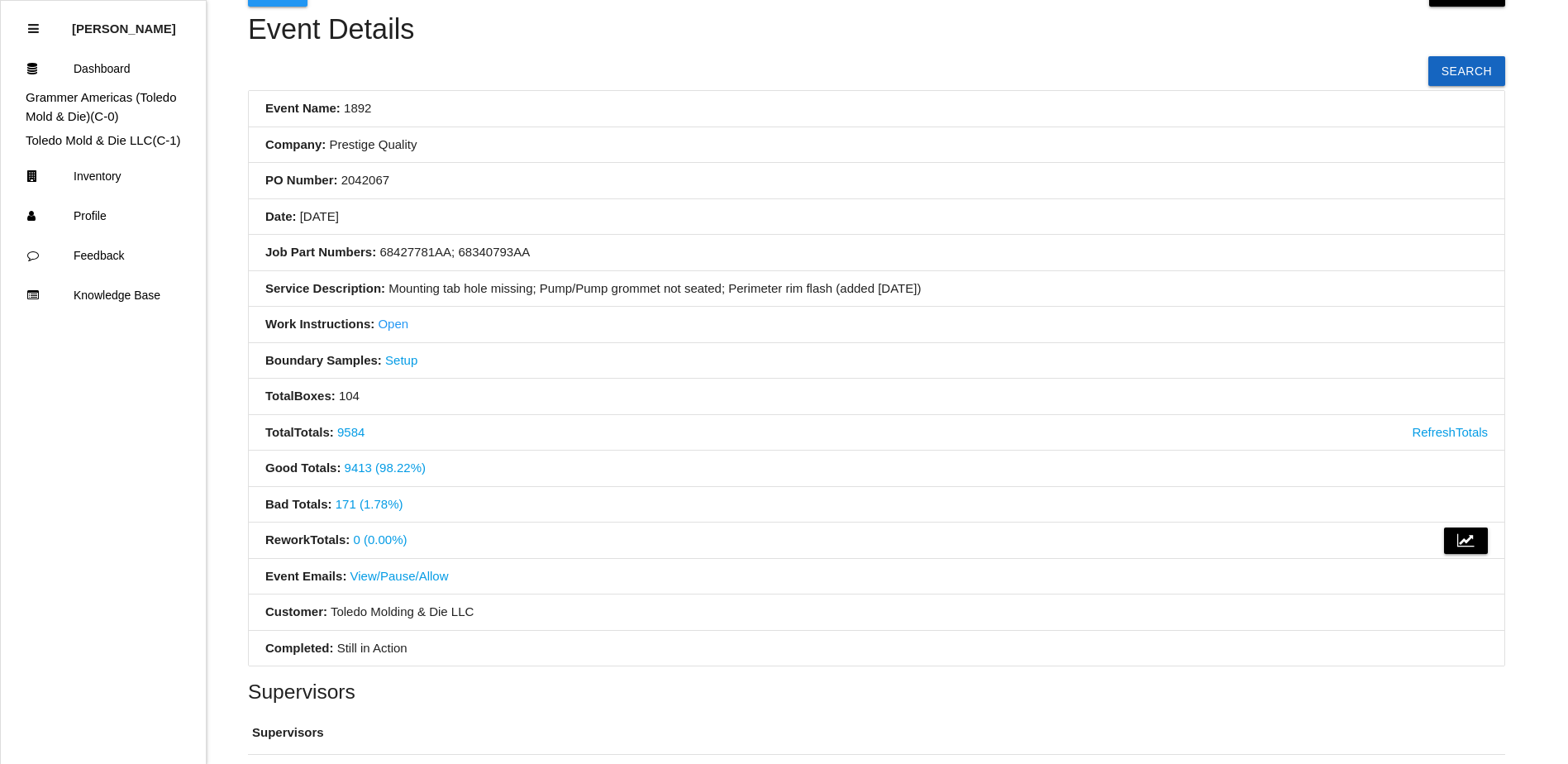
scroll to position [0, 0]
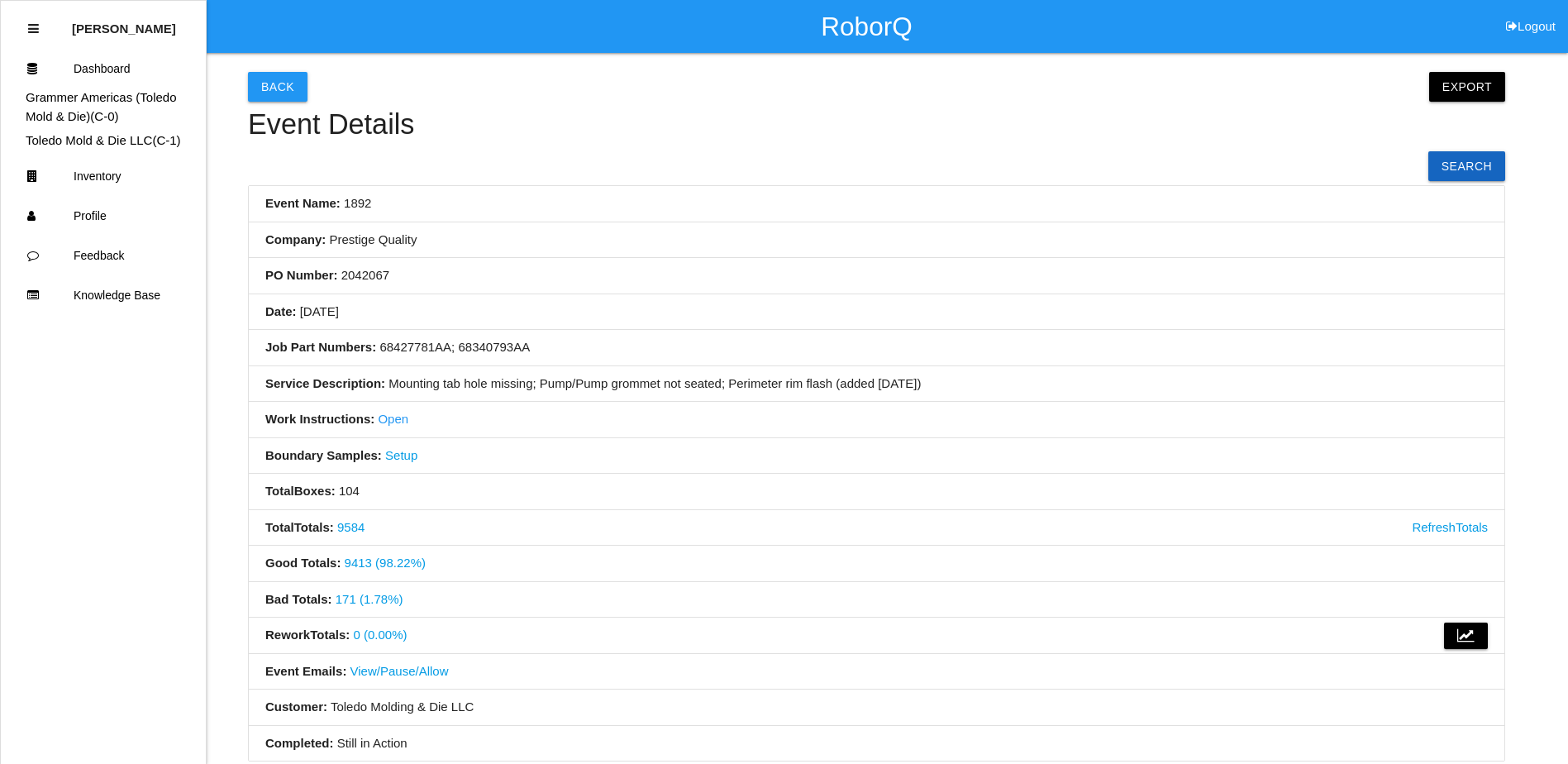
click at [727, 363] on li "Job Part Numbers: 68427781AA; 68340793AA" at bounding box center [876, 347] width 1255 height 36
click at [628, 168] on div "Back Export Export Excel Export CSV Event Details Search Event Name: 1892 Compa…" at bounding box center [876, 501] width 1257 height 897
drag, startPoint x: 691, startPoint y: 170, endPoint x: 586, endPoint y: 162, distance: 105.3
click at [587, 167] on div "Back Export Export Excel Export CSV Event Details Search Event Name: 1892 Compa…" at bounding box center [876, 501] width 1257 height 897
